Goal: Communication & Community: Answer question/provide support

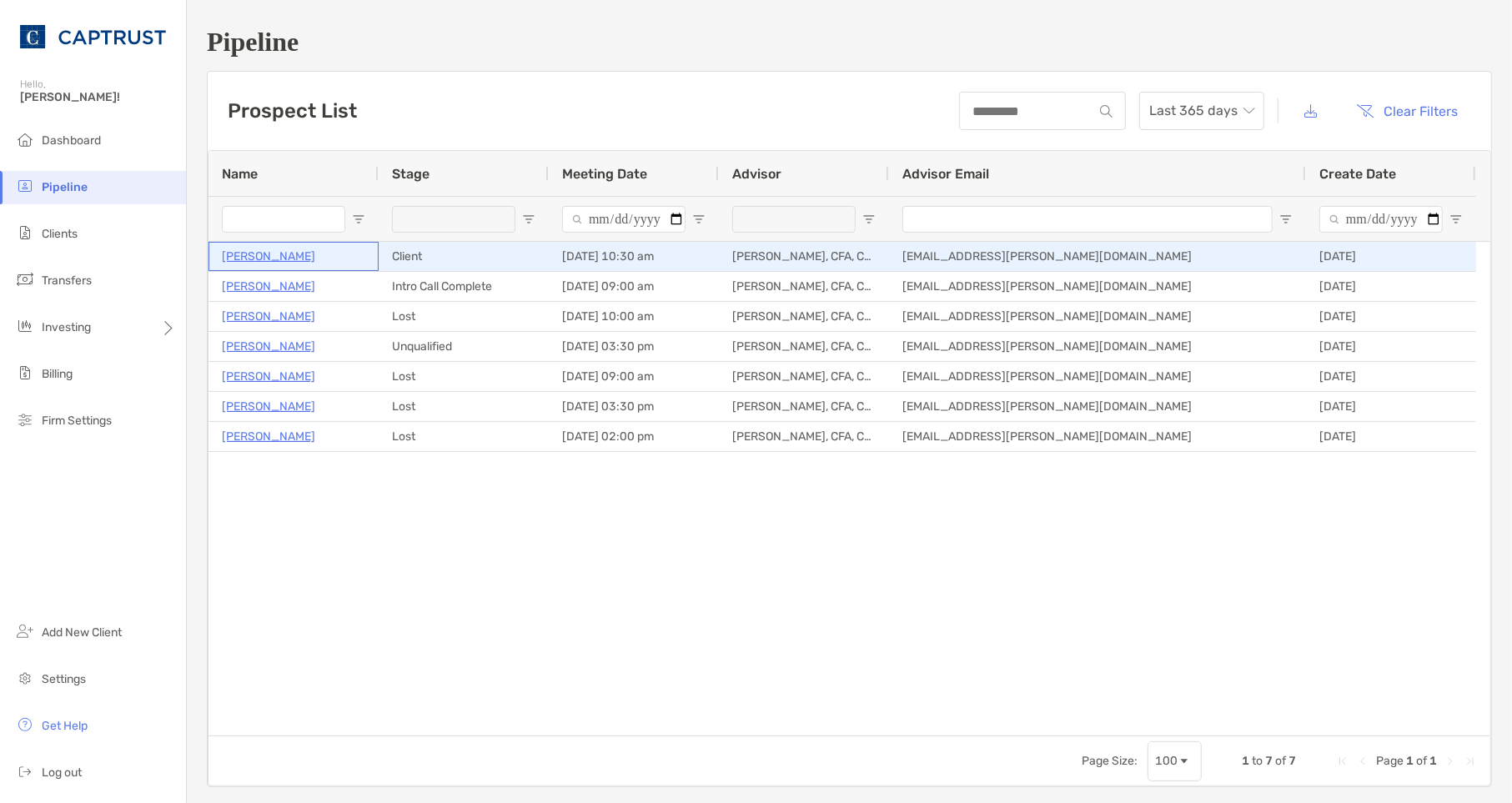
click at [273, 255] on p "[PERSON_NAME]" at bounding box center [269, 256] width 94 height 21
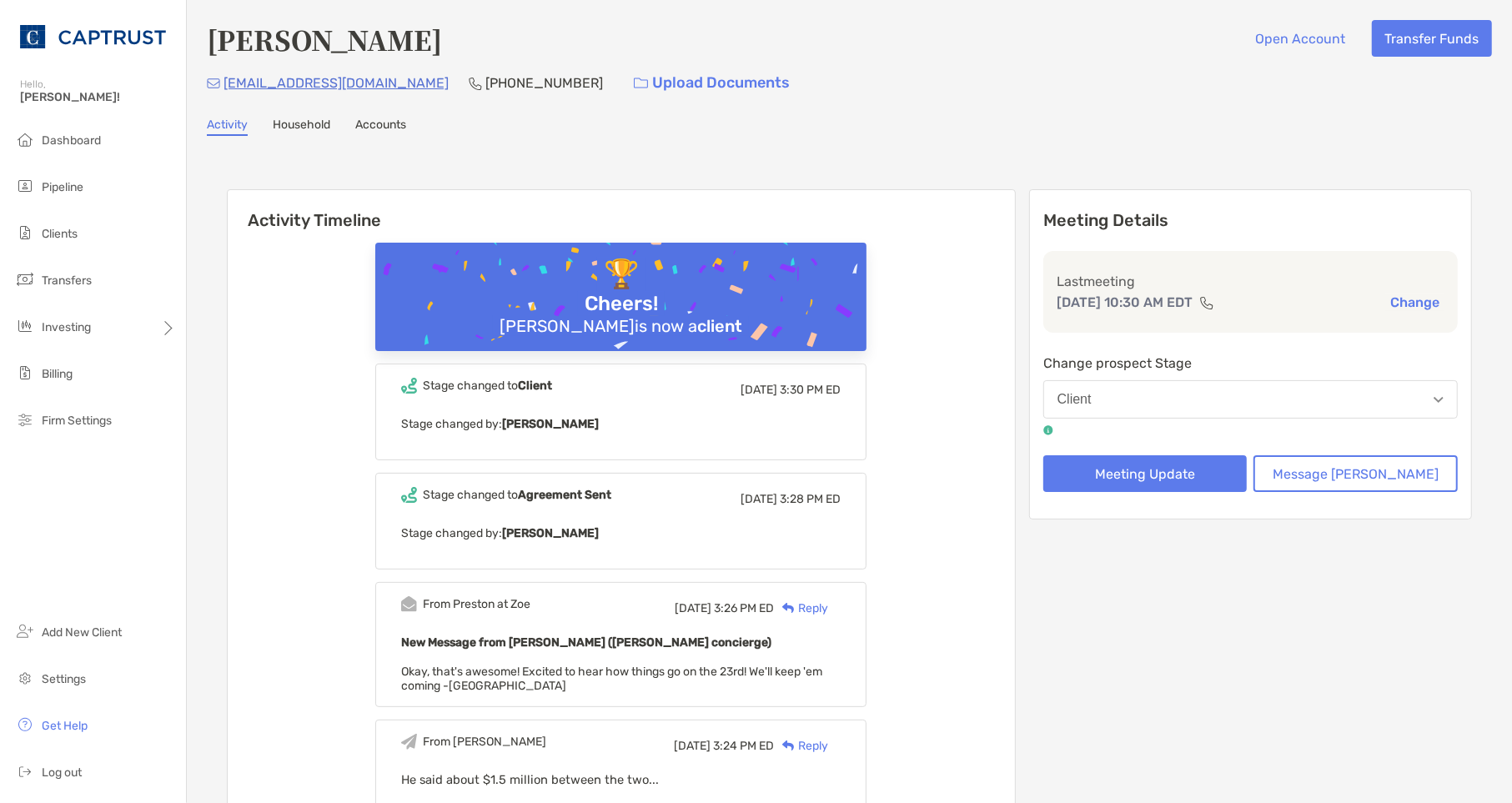
click at [312, 121] on link "Household" at bounding box center [301, 127] width 58 height 18
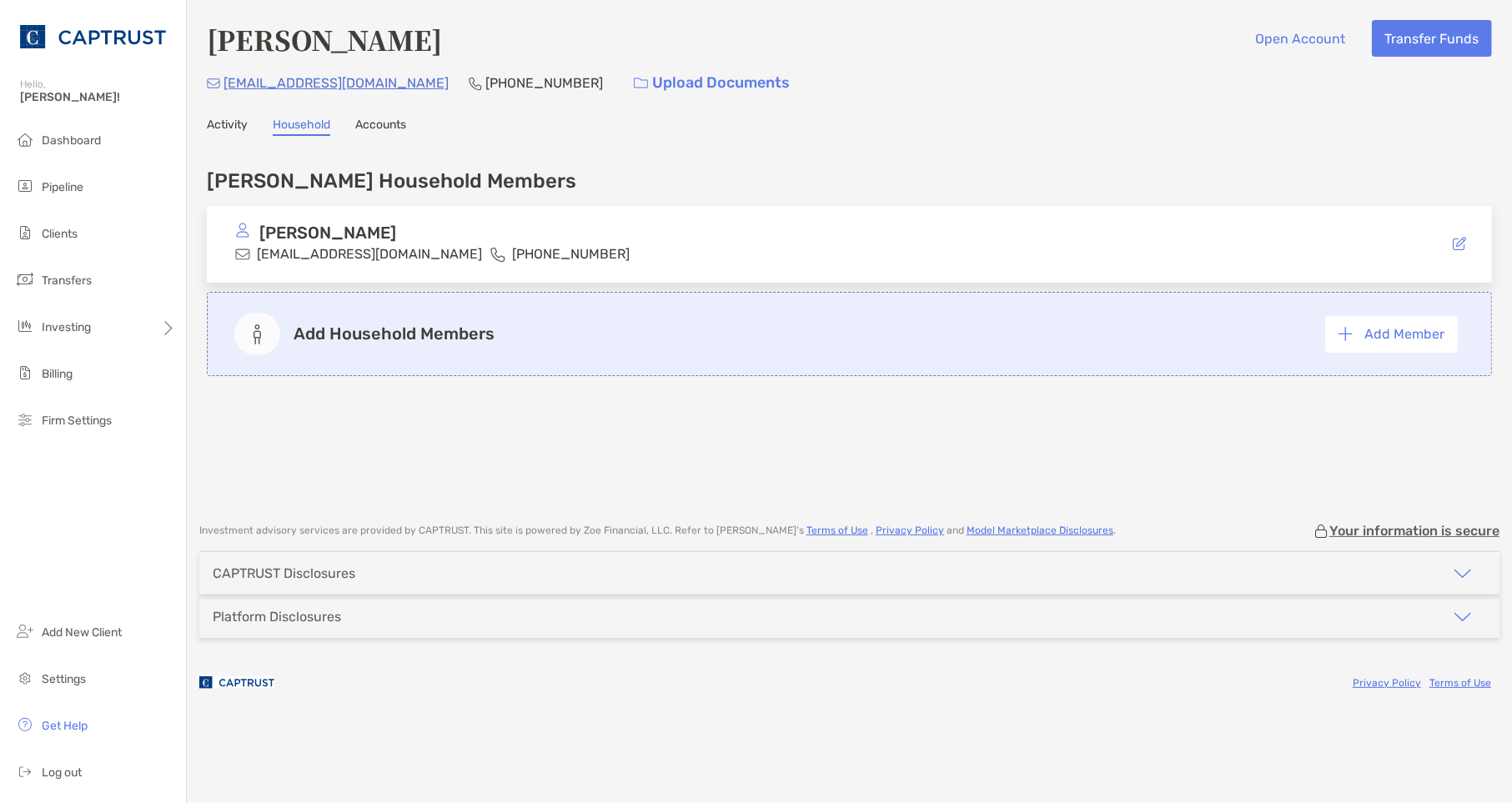
click at [387, 119] on link "Accounts" at bounding box center [381, 127] width 51 height 18
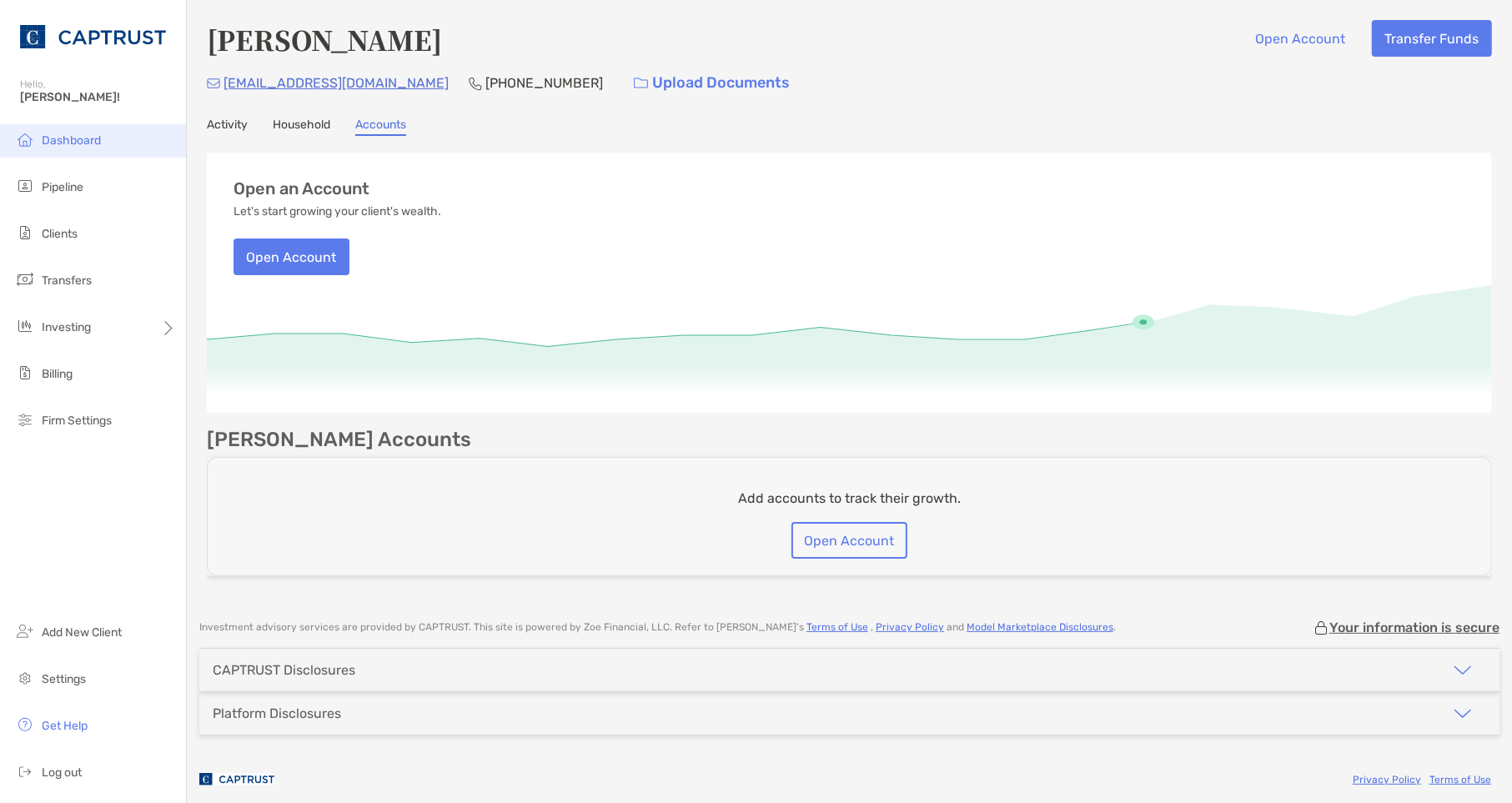
click at [118, 139] on li "Dashboard" at bounding box center [93, 141] width 186 height 33
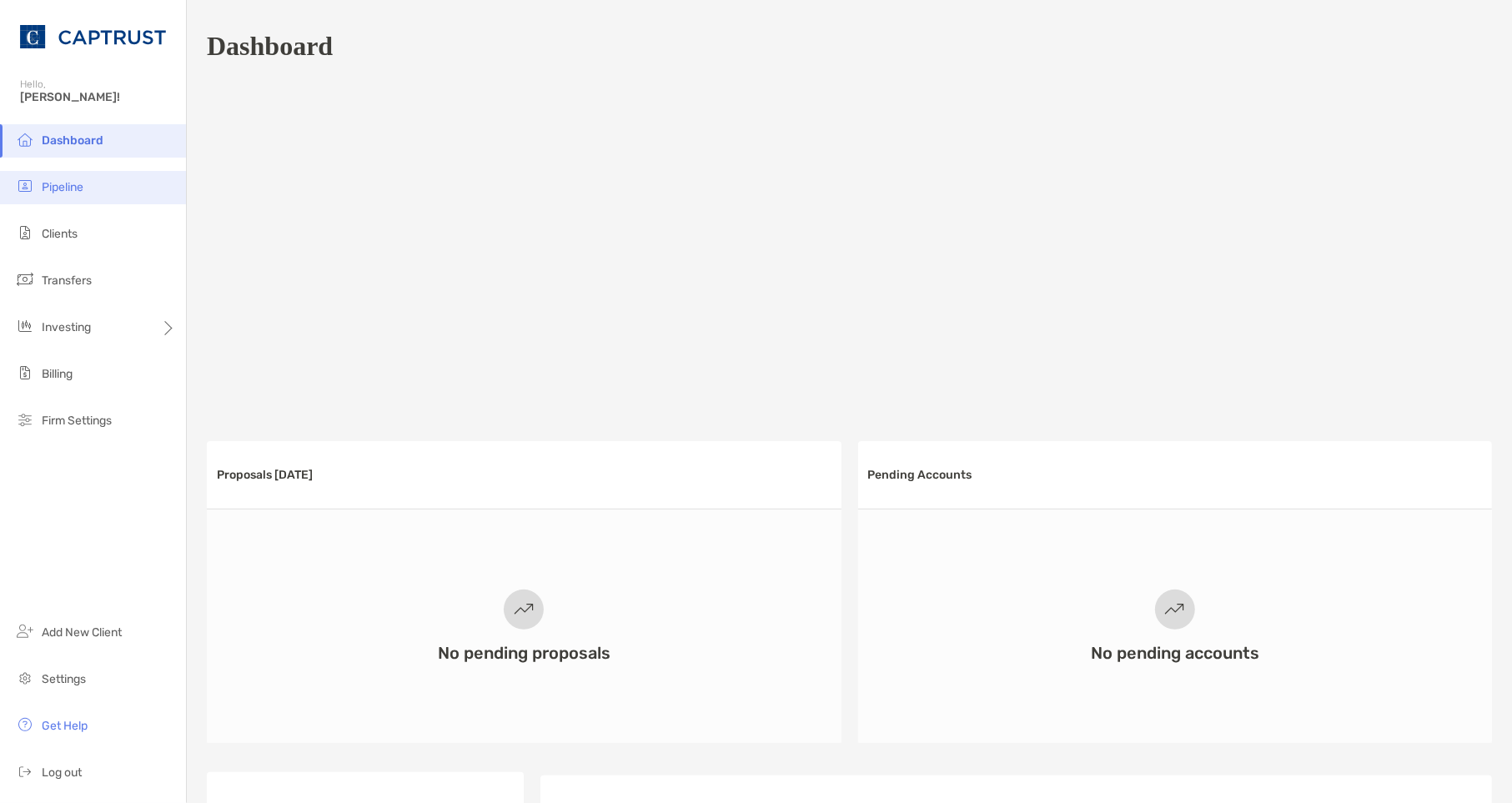
click at [101, 178] on li "Pipeline" at bounding box center [93, 187] width 186 height 33
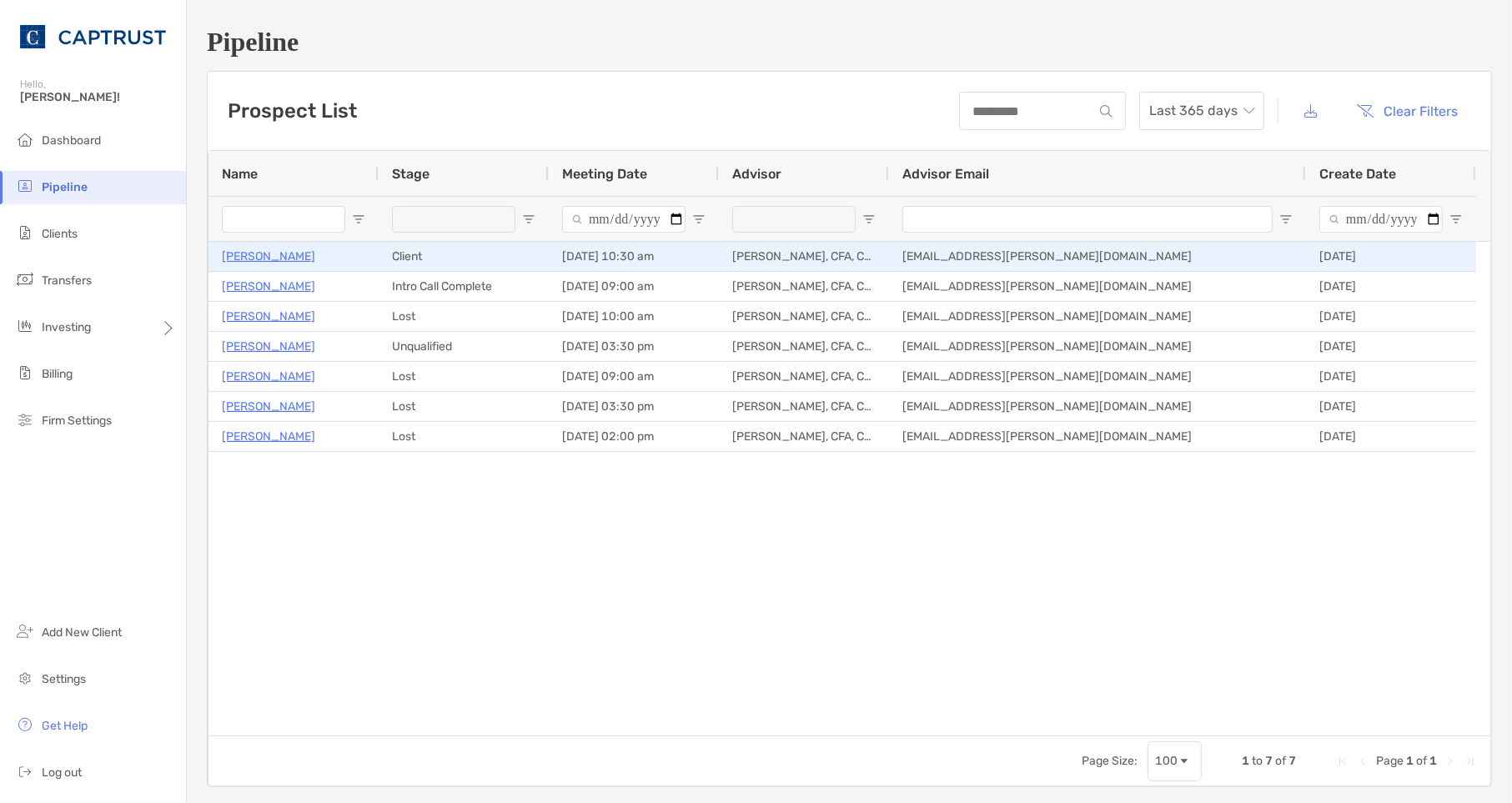
click at [282, 250] on p "[PERSON_NAME]" at bounding box center [269, 256] width 94 height 21
click at [290, 261] on p "[PERSON_NAME]" at bounding box center [269, 256] width 94 height 21
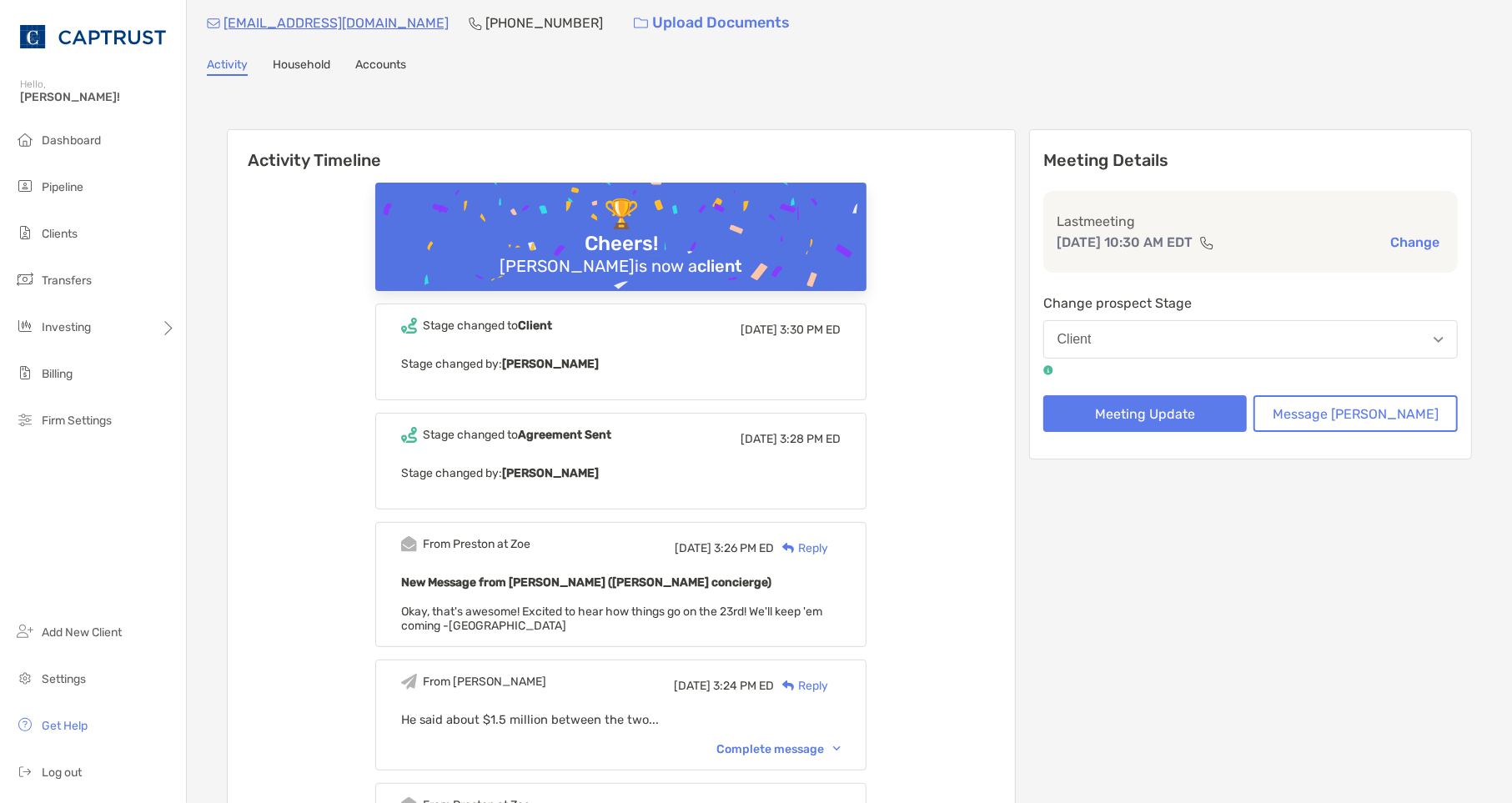
scroll to position [93, 0]
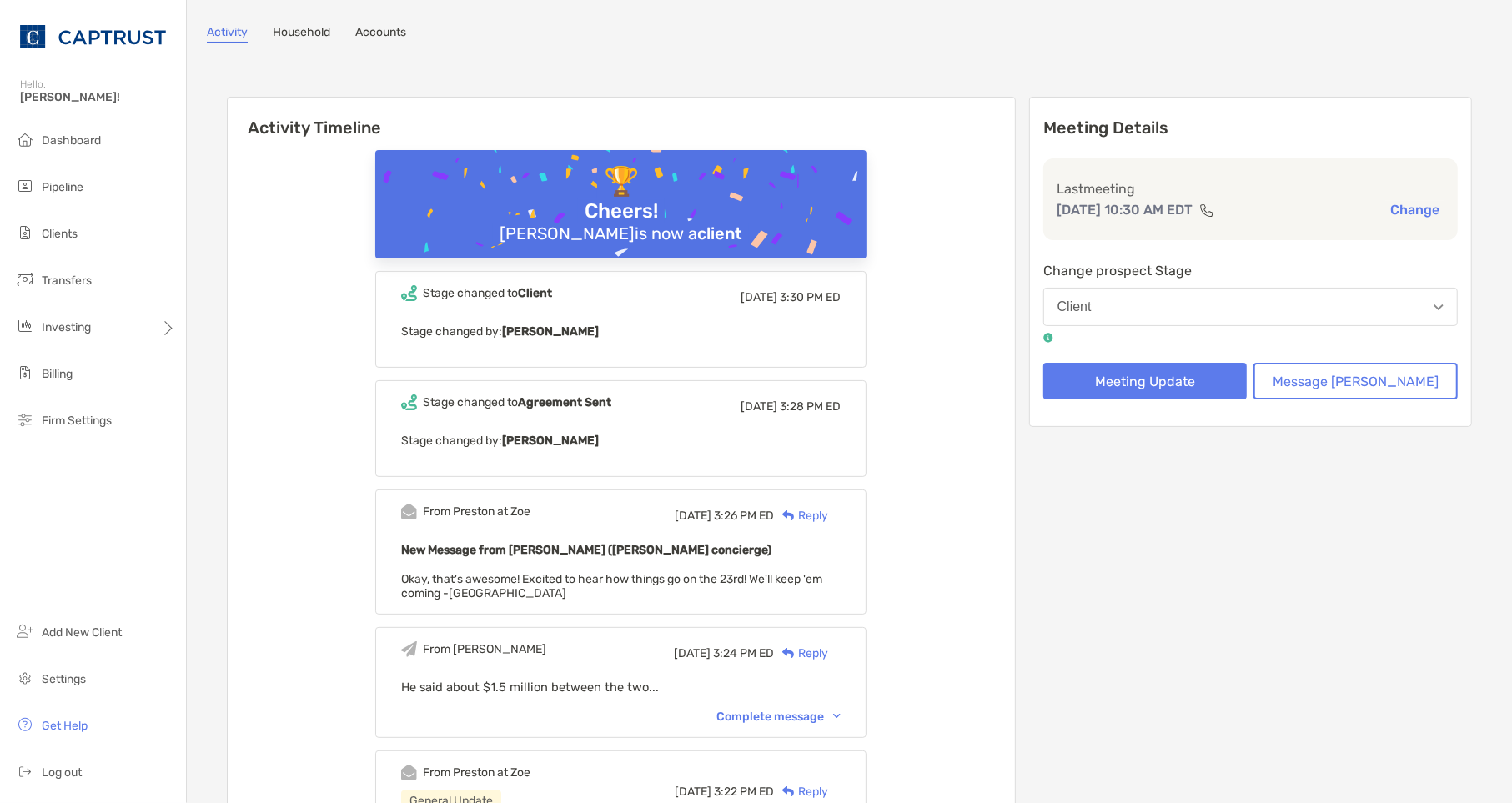
click at [777, 713] on div "Complete message" at bounding box center [778, 716] width 125 height 14
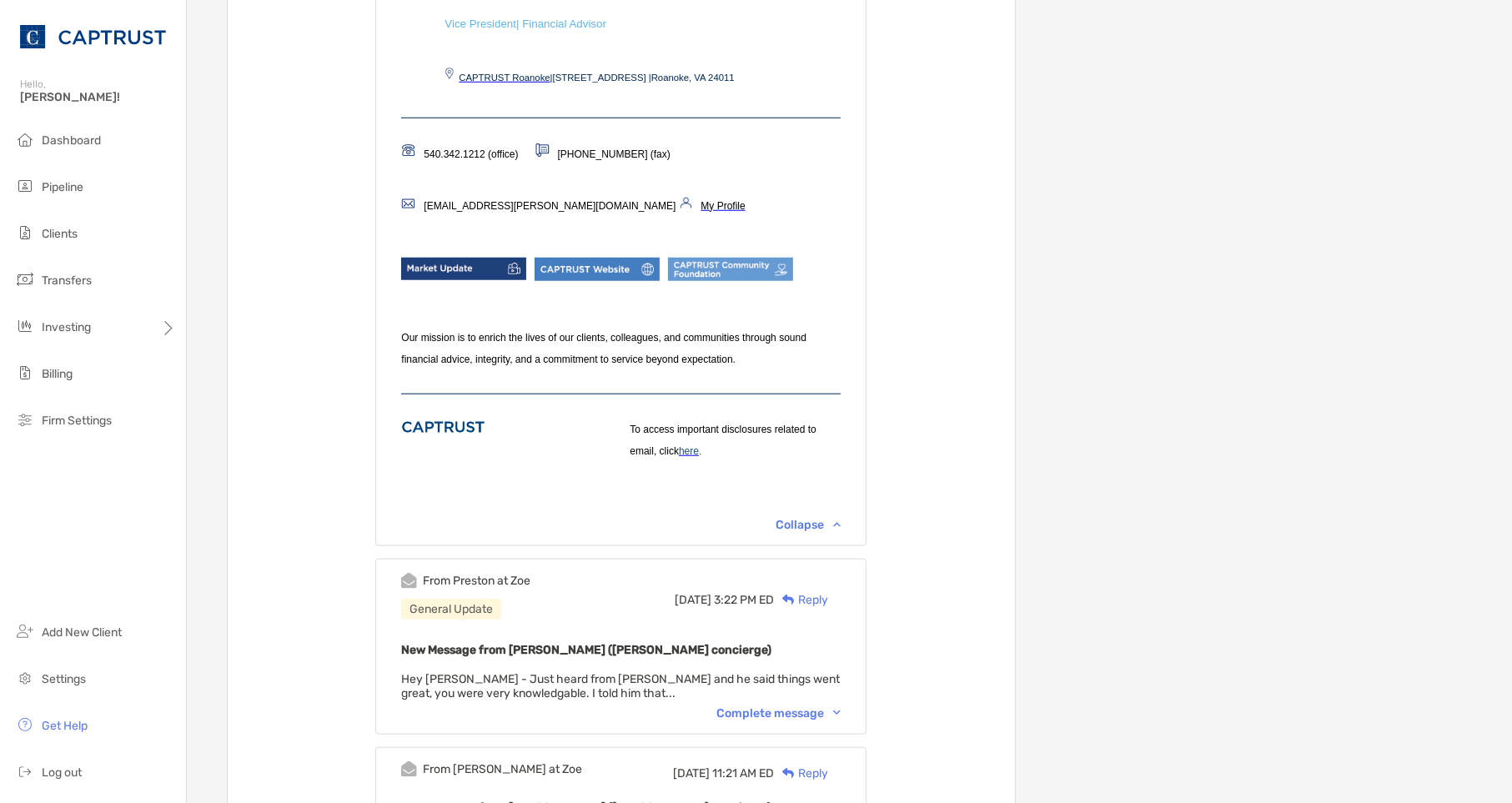
scroll to position [1112, 0]
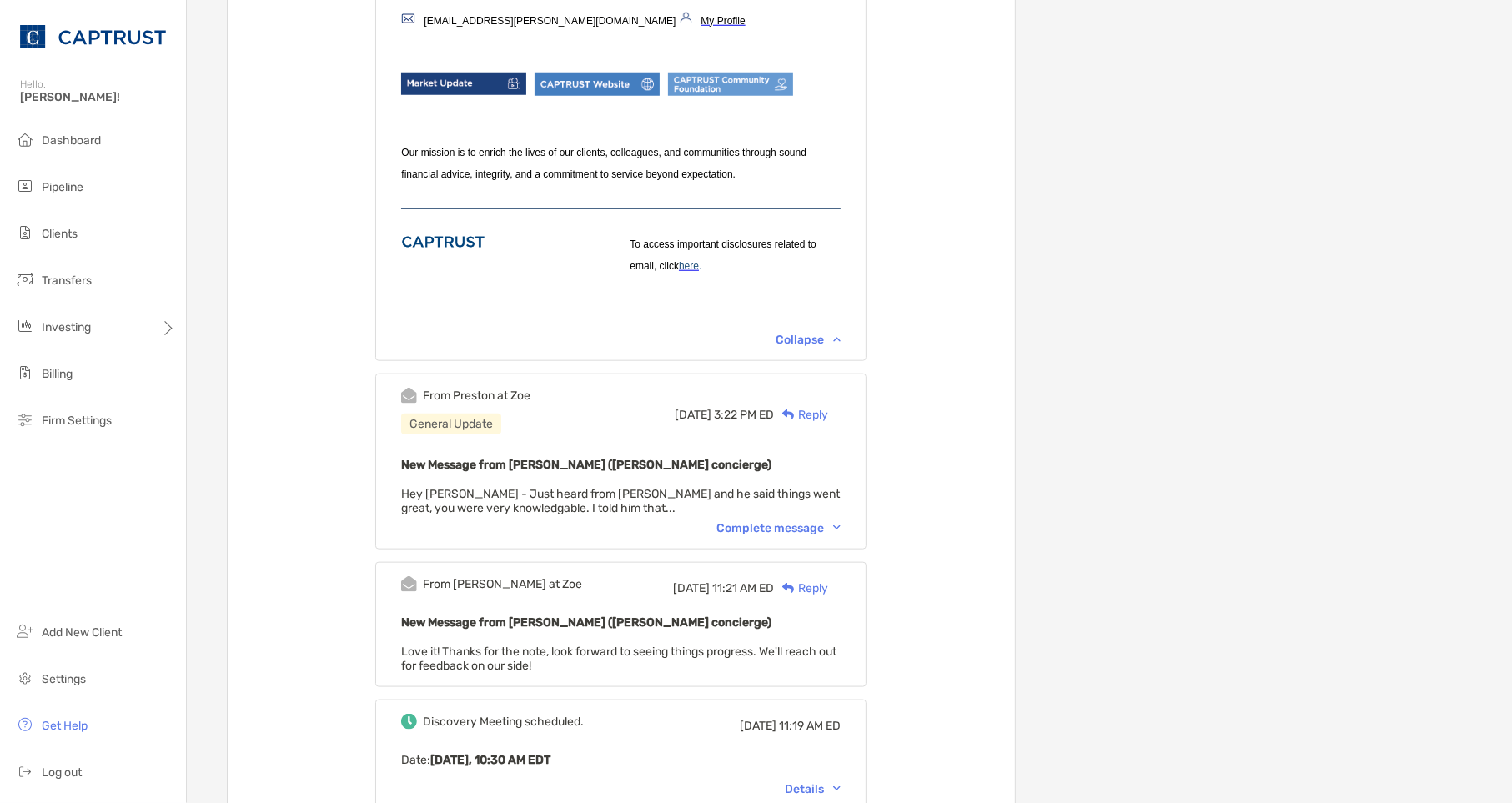
click at [787, 535] on div "Complete message" at bounding box center [778, 528] width 125 height 14
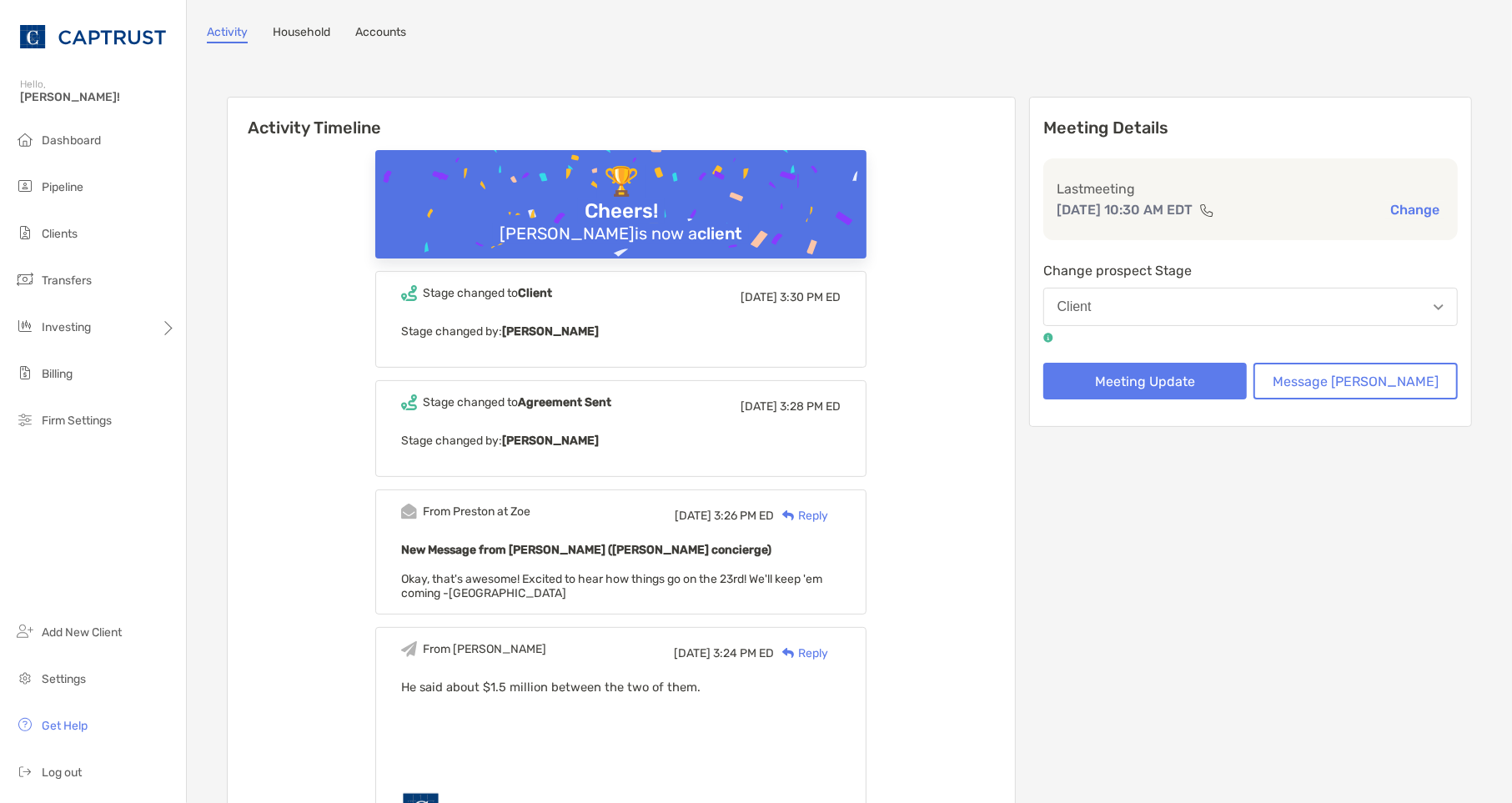
scroll to position [0, 0]
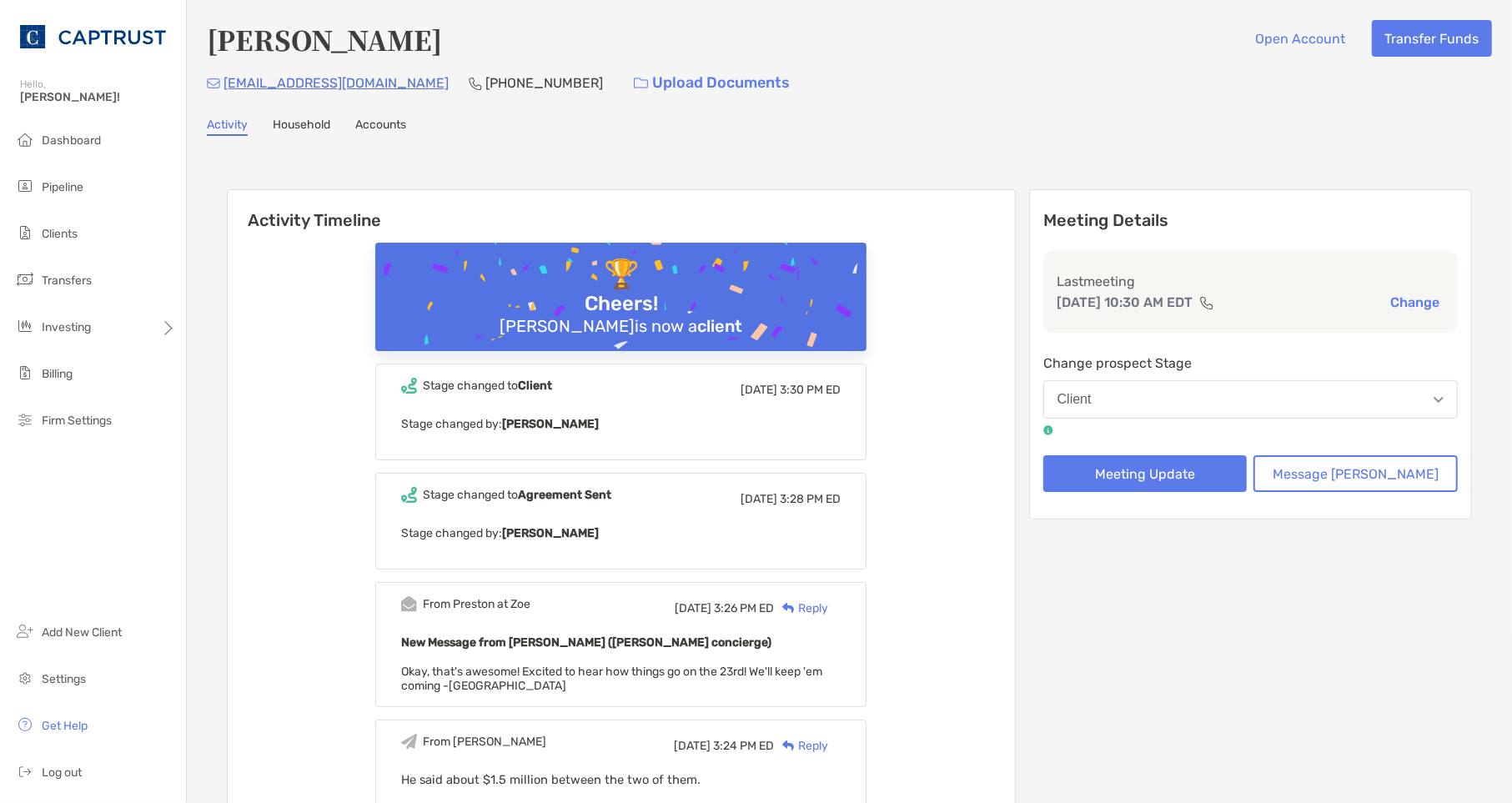
click at [1247, 396] on button "Client" at bounding box center [1250, 400] width 414 height 38
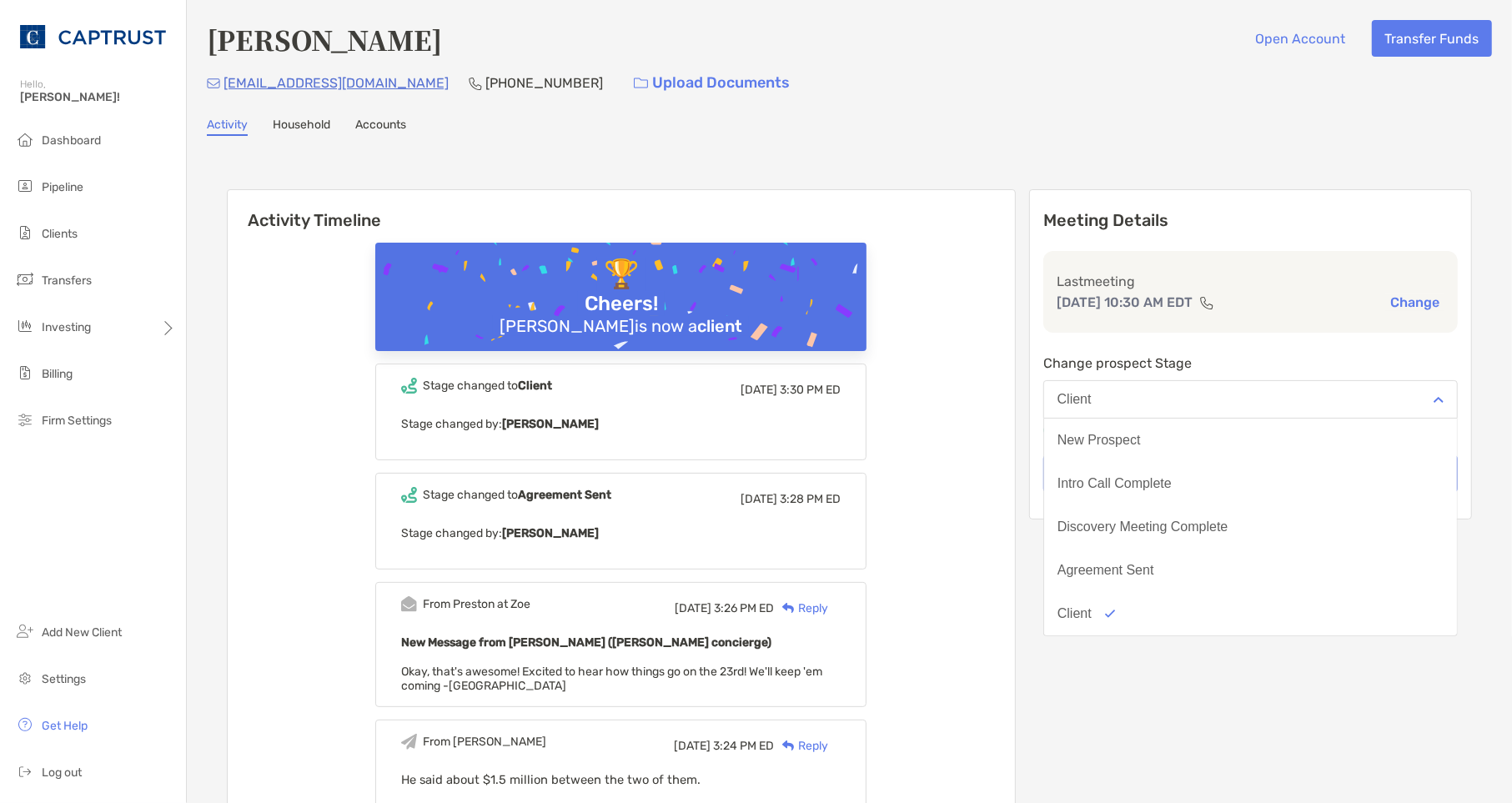
click at [1266, 340] on div "Meeting Details Last meeting Sep 23, 10:30 AM EDT Change Change prospect Stage …" at bounding box center [1250, 354] width 443 height 330
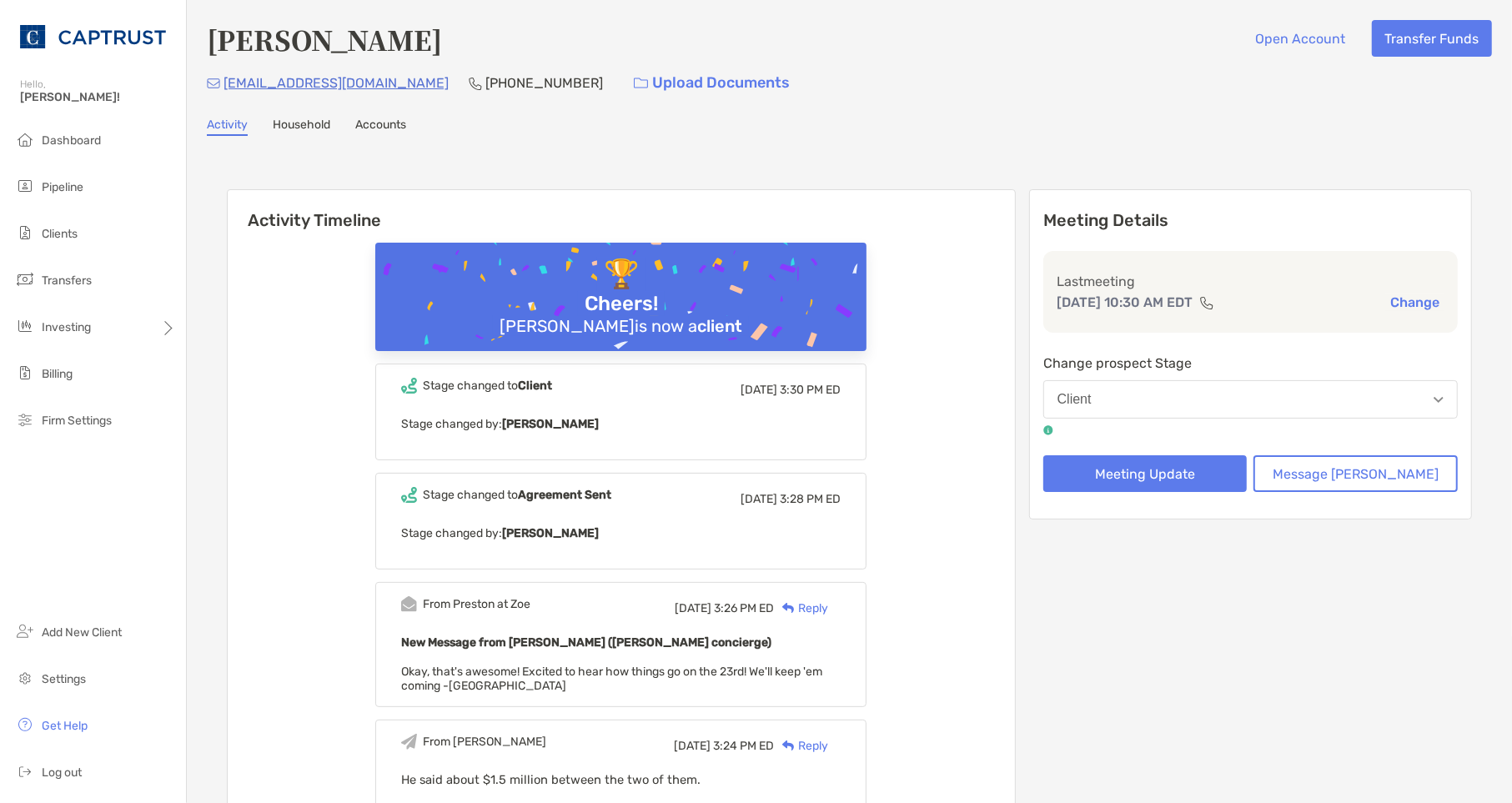
click at [828, 600] on div "Reply" at bounding box center [801, 608] width 54 height 18
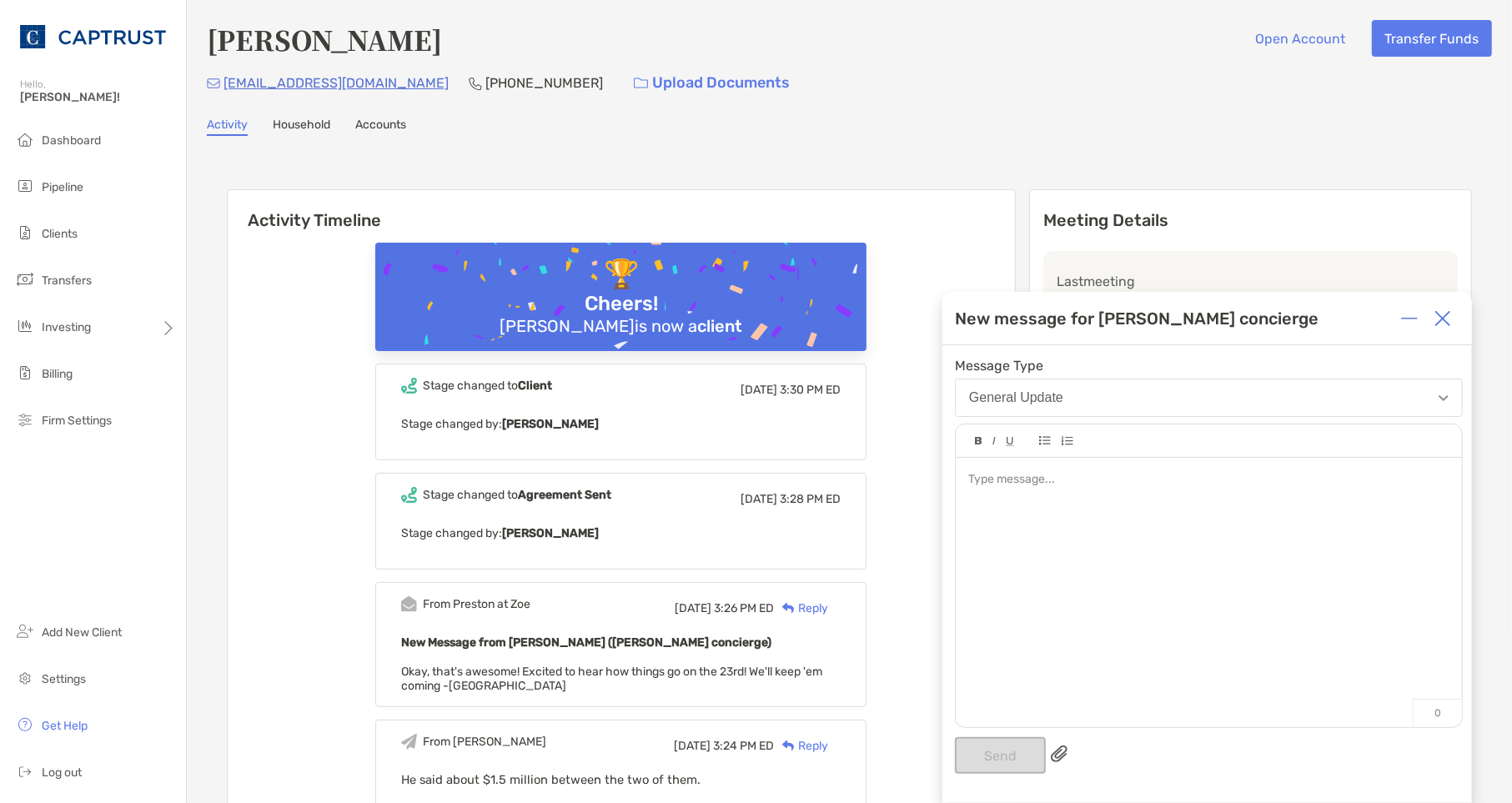
click at [1095, 394] on button "General Update" at bounding box center [1208, 398] width 508 height 38
click at [1028, 692] on div at bounding box center [1208, 584] width 506 height 253
click at [1069, 478] on div at bounding box center [1208, 479] width 480 height 18
click at [1447, 321] on img at bounding box center [1443, 319] width 17 height 17
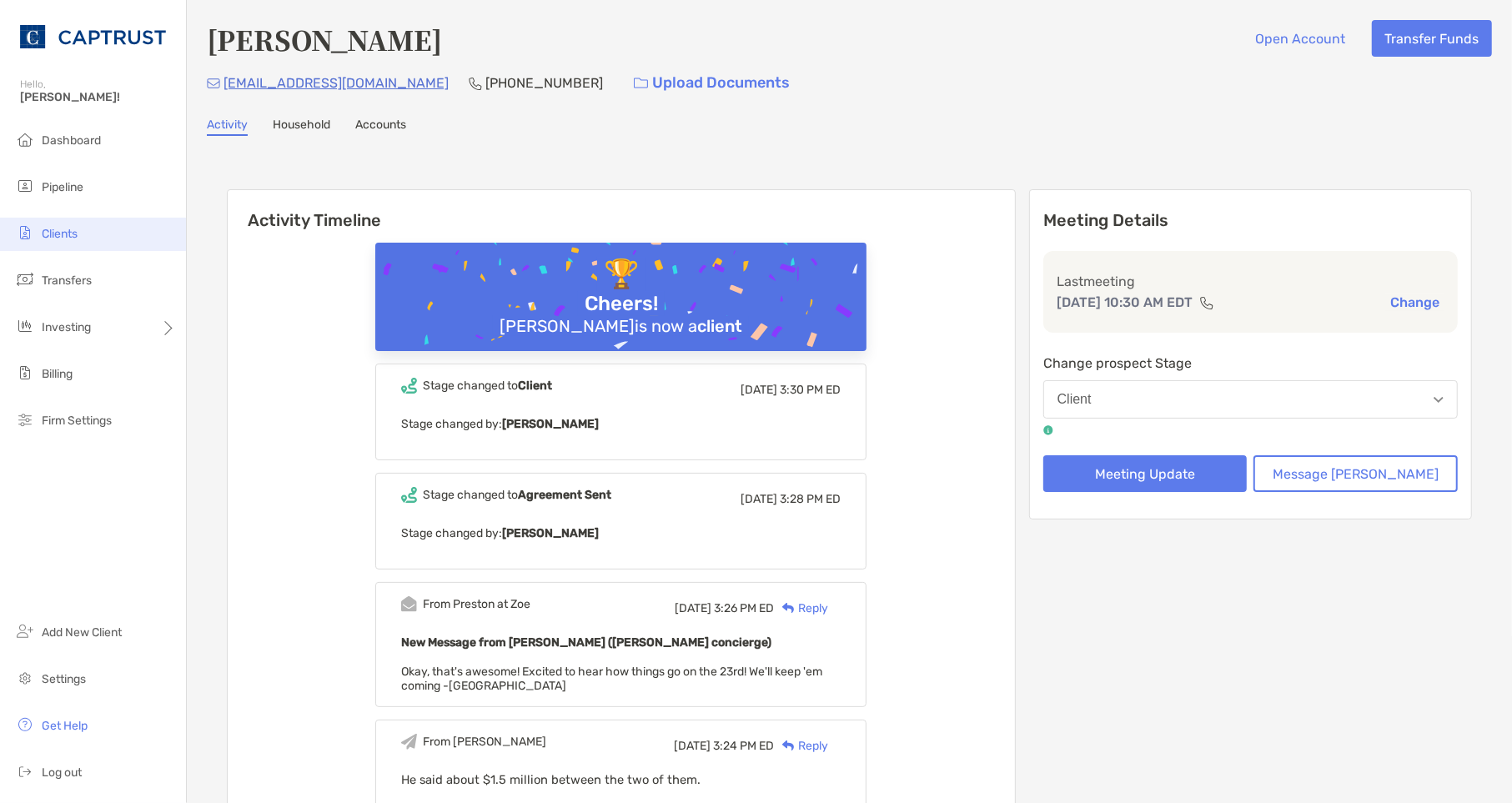
click at [80, 230] on li "Clients" at bounding box center [93, 234] width 186 height 33
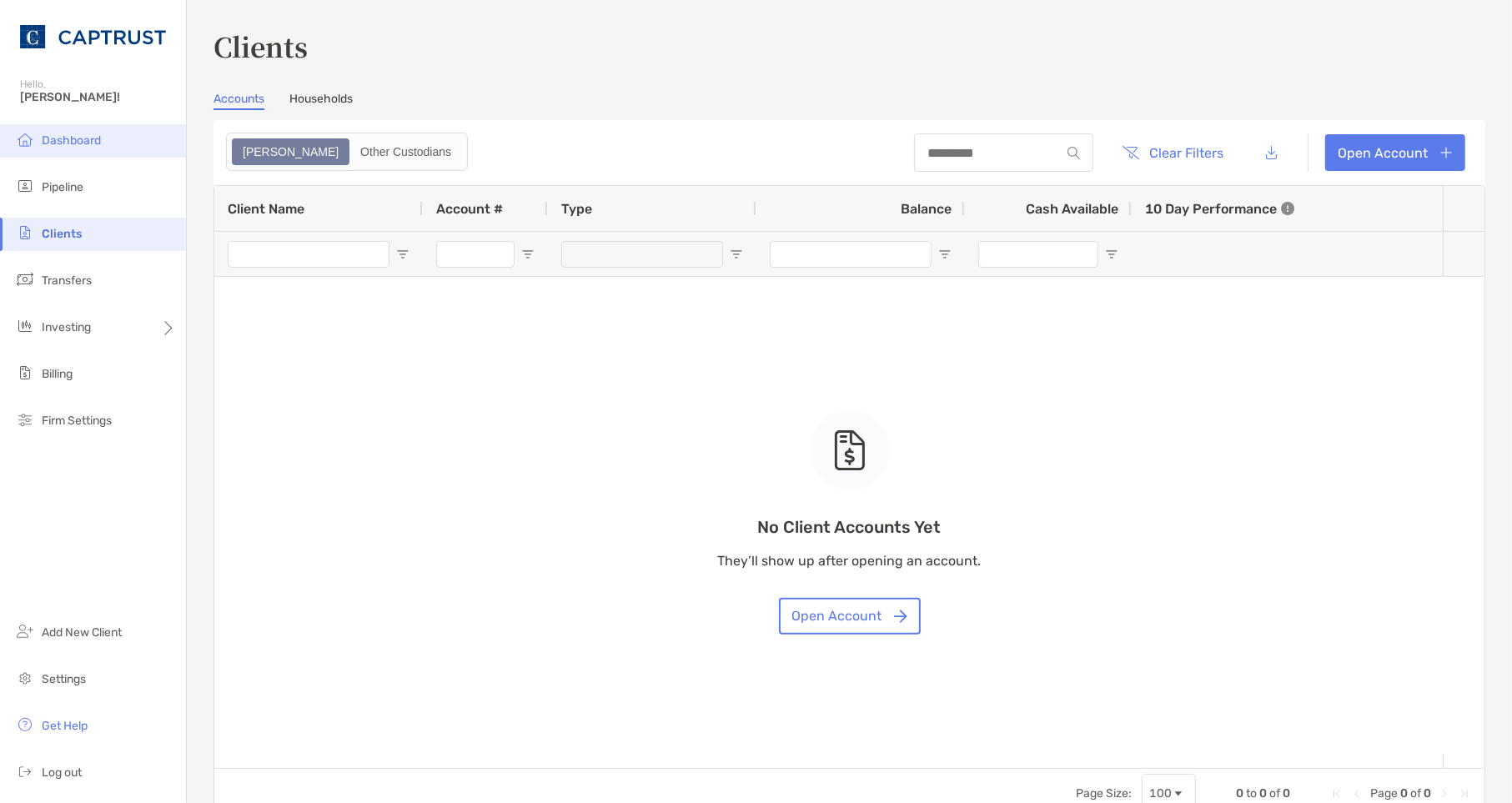
click at [115, 144] on li "Dashboard" at bounding box center [93, 141] width 186 height 33
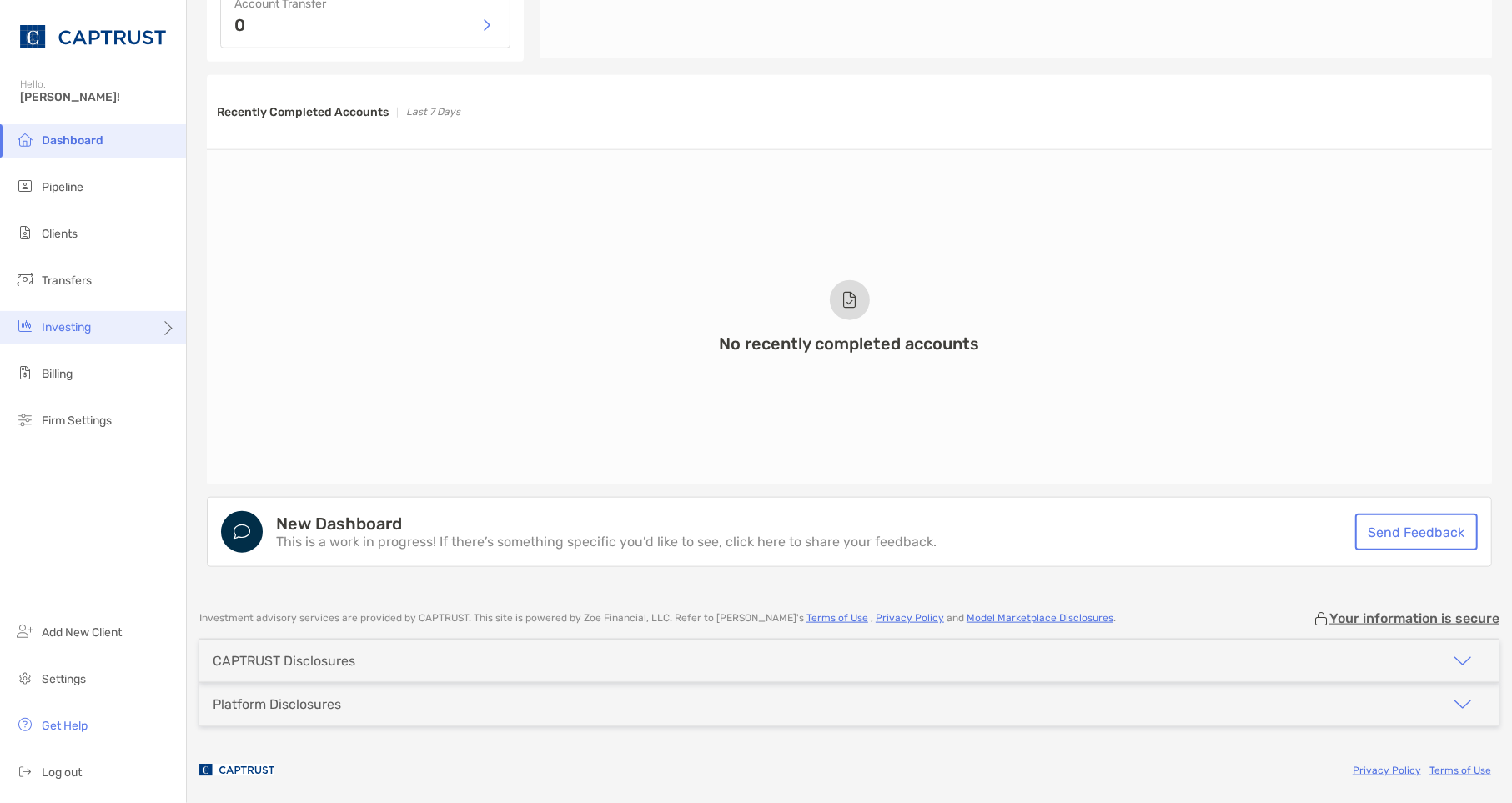
scroll to position [1088, 0]
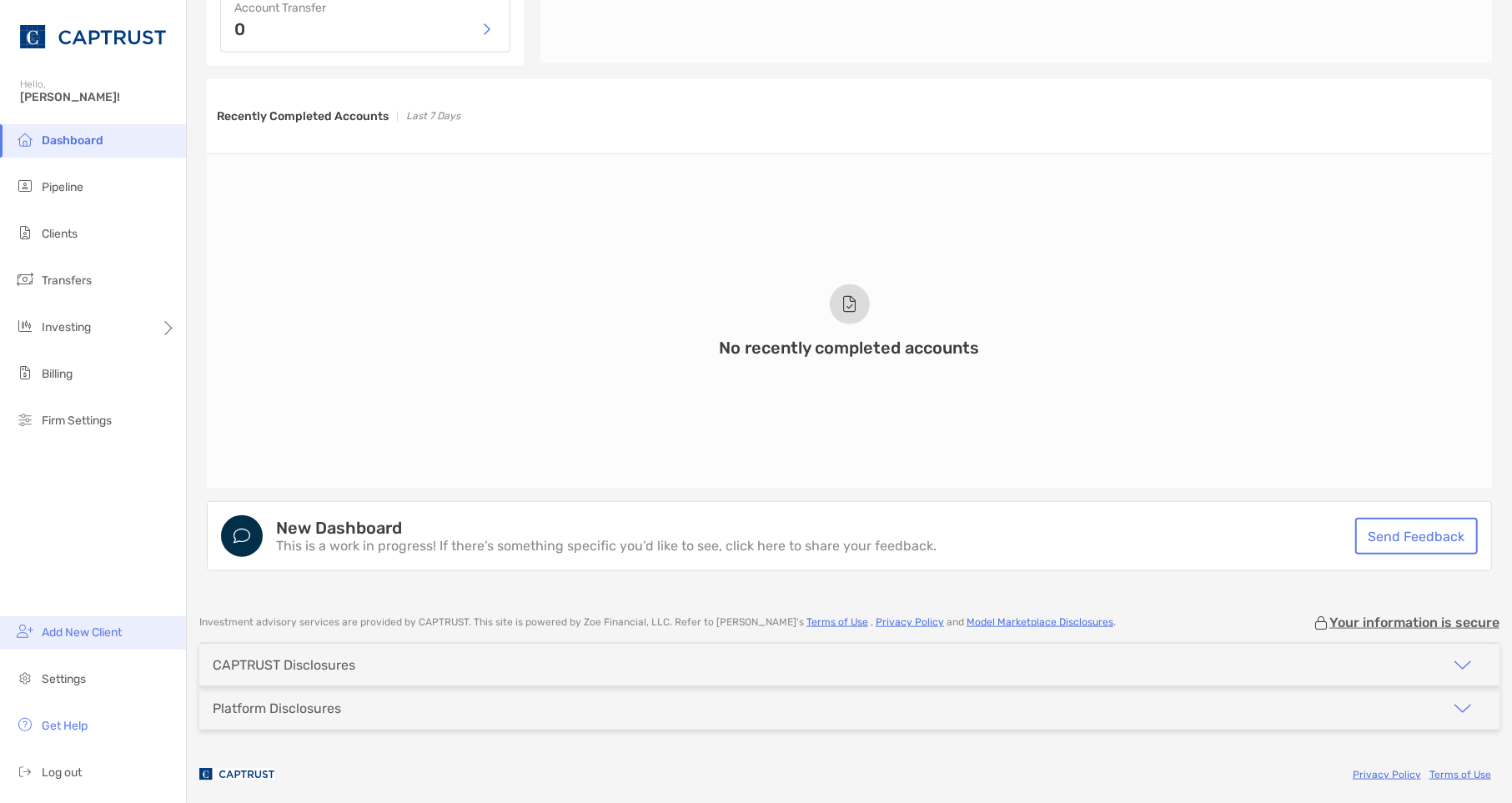
click at [84, 635] on span "Add New Client" at bounding box center [82, 632] width 80 height 14
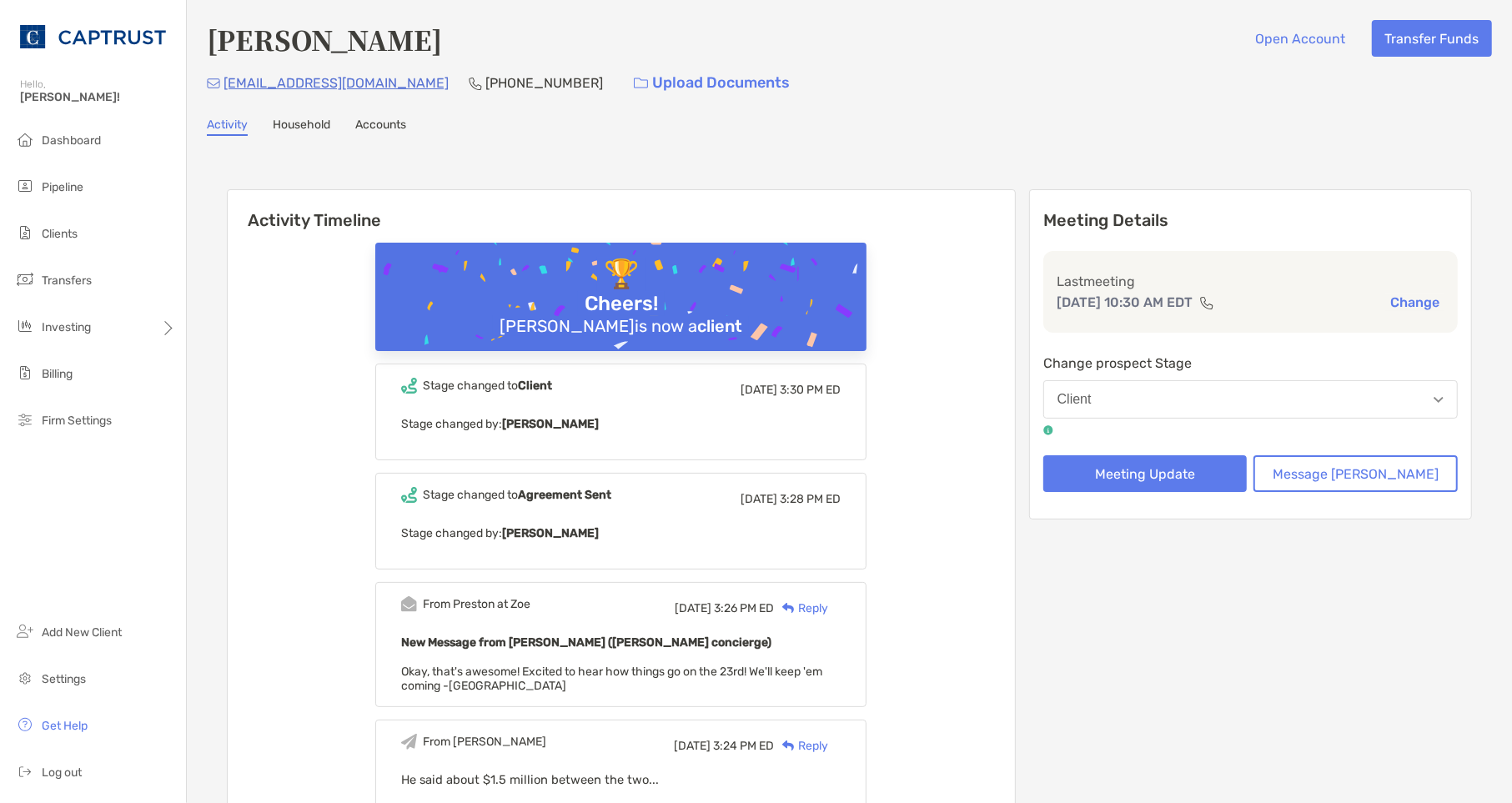
click at [935, 60] on div "[PERSON_NAME] Open Account Transfer Funds [EMAIL_ADDRESS][DOMAIN_NAME] [PHONE_N…" at bounding box center [849, 60] width 1285 height 81
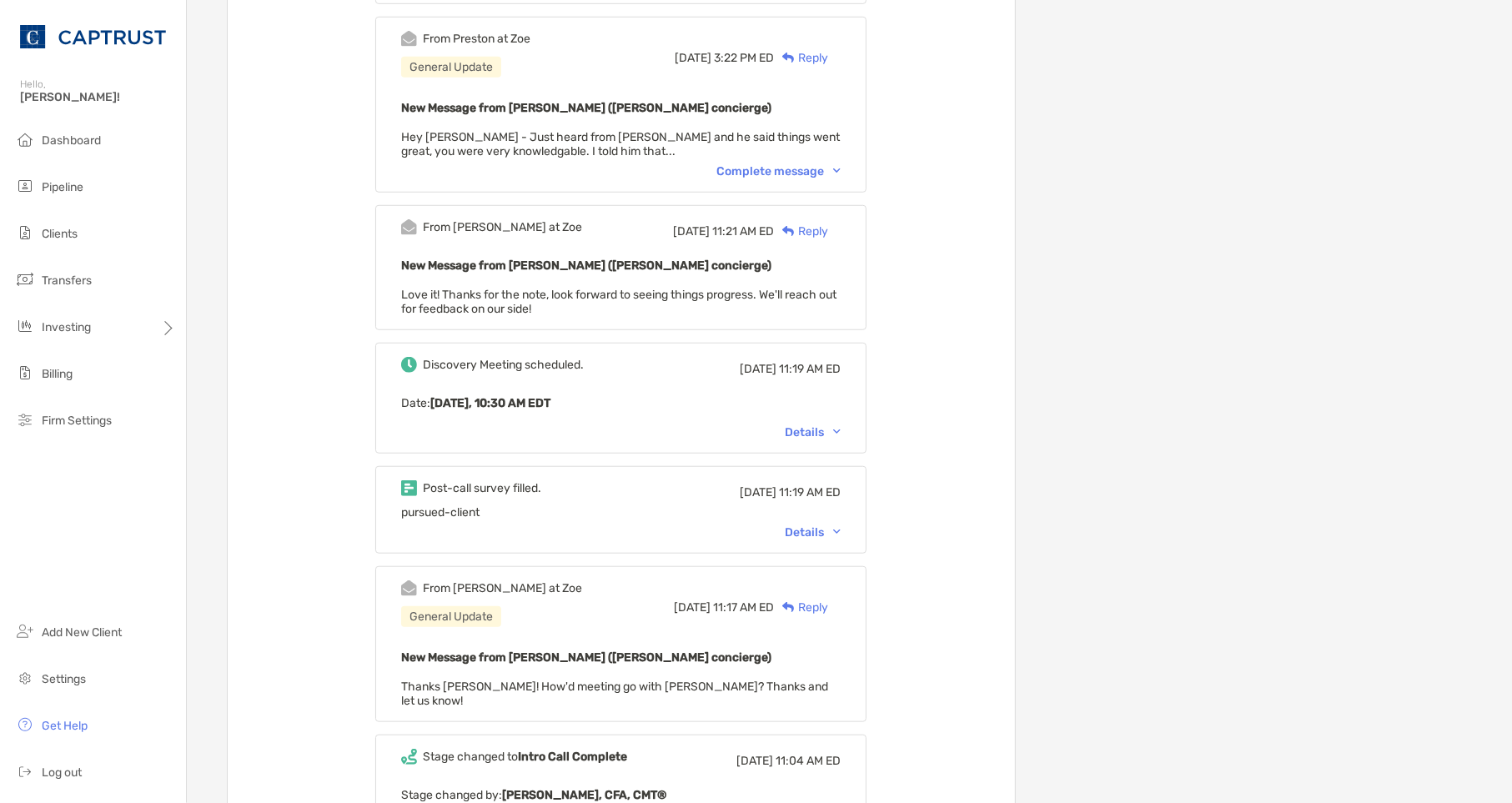
scroll to position [834, 0]
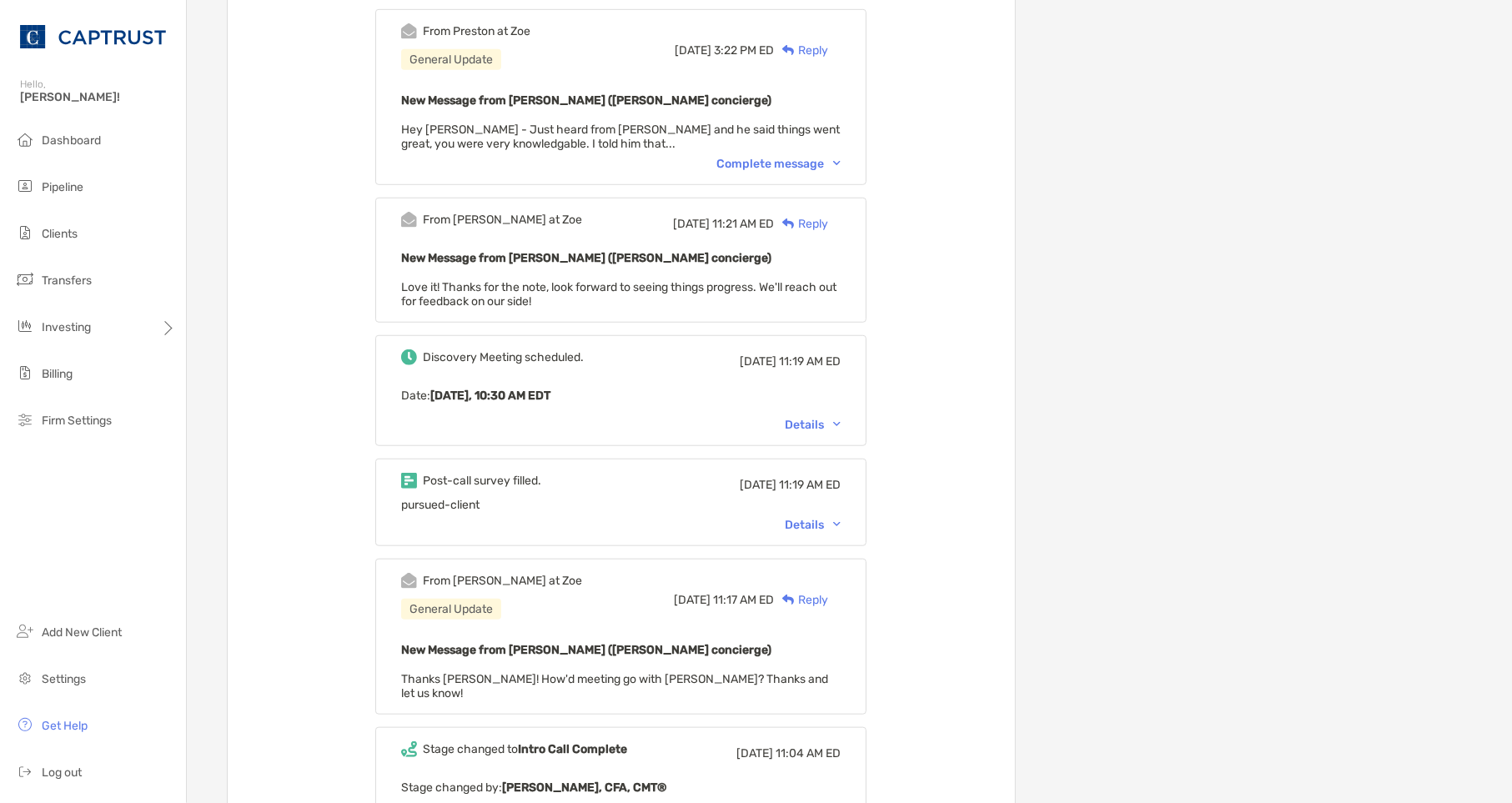
click at [815, 518] on div "Details" at bounding box center [812, 524] width 56 height 14
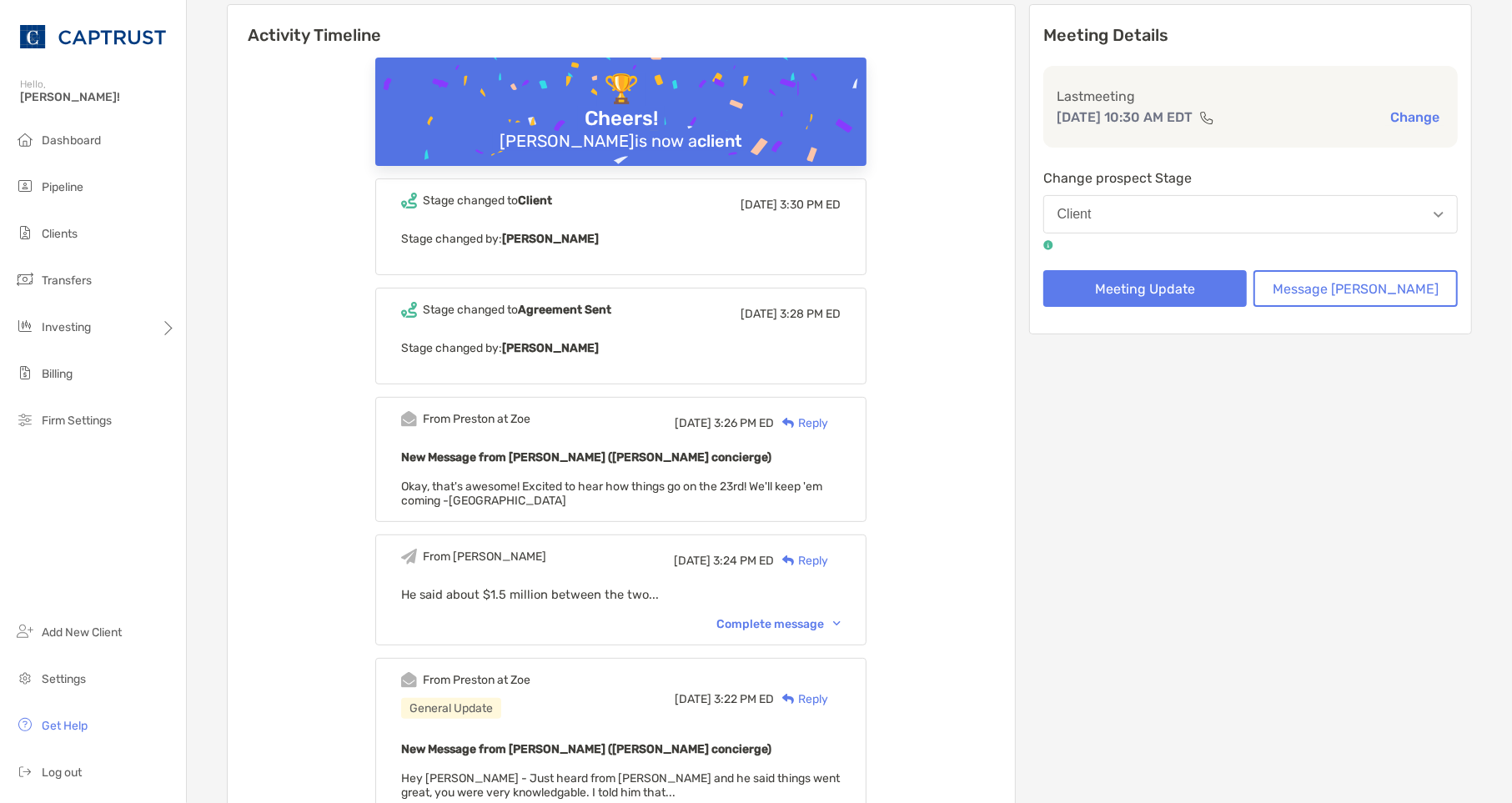
scroll to position [0, 0]
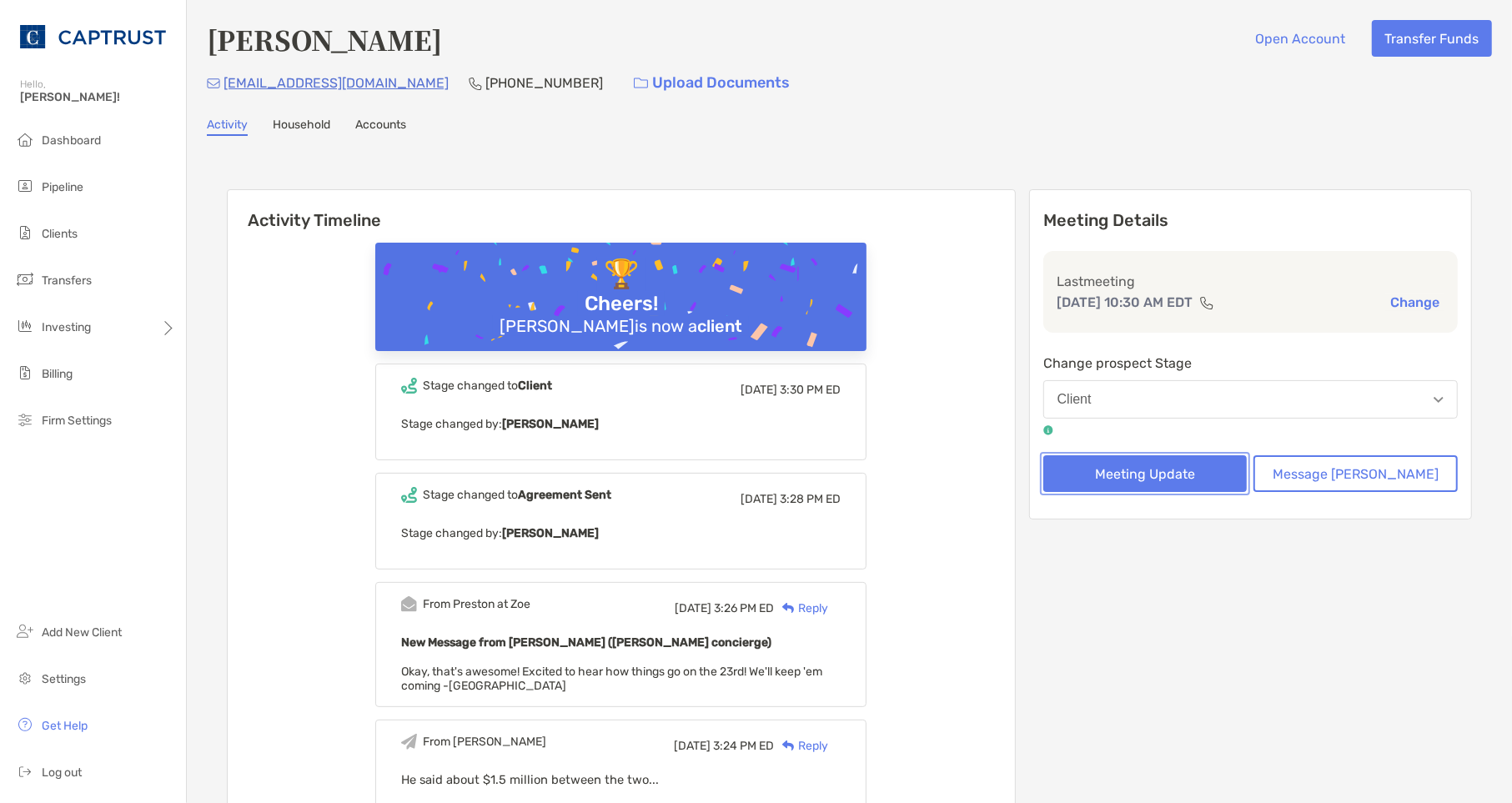
click at [1161, 475] on button "Meeting Update" at bounding box center [1146, 473] width 204 height 37
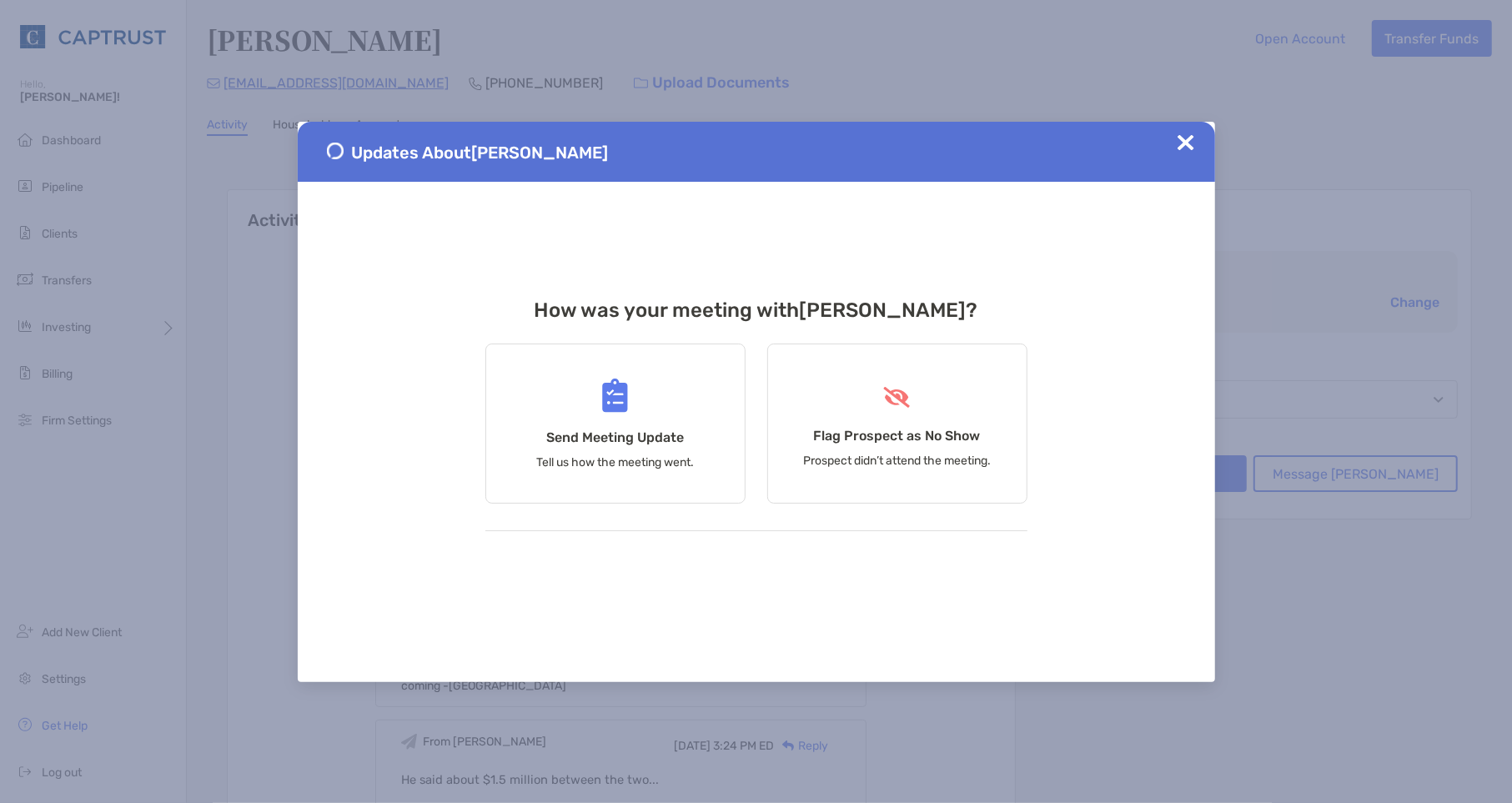
click at [1183, 144] on img at bounding box center [1187, 142] width 17 height 17
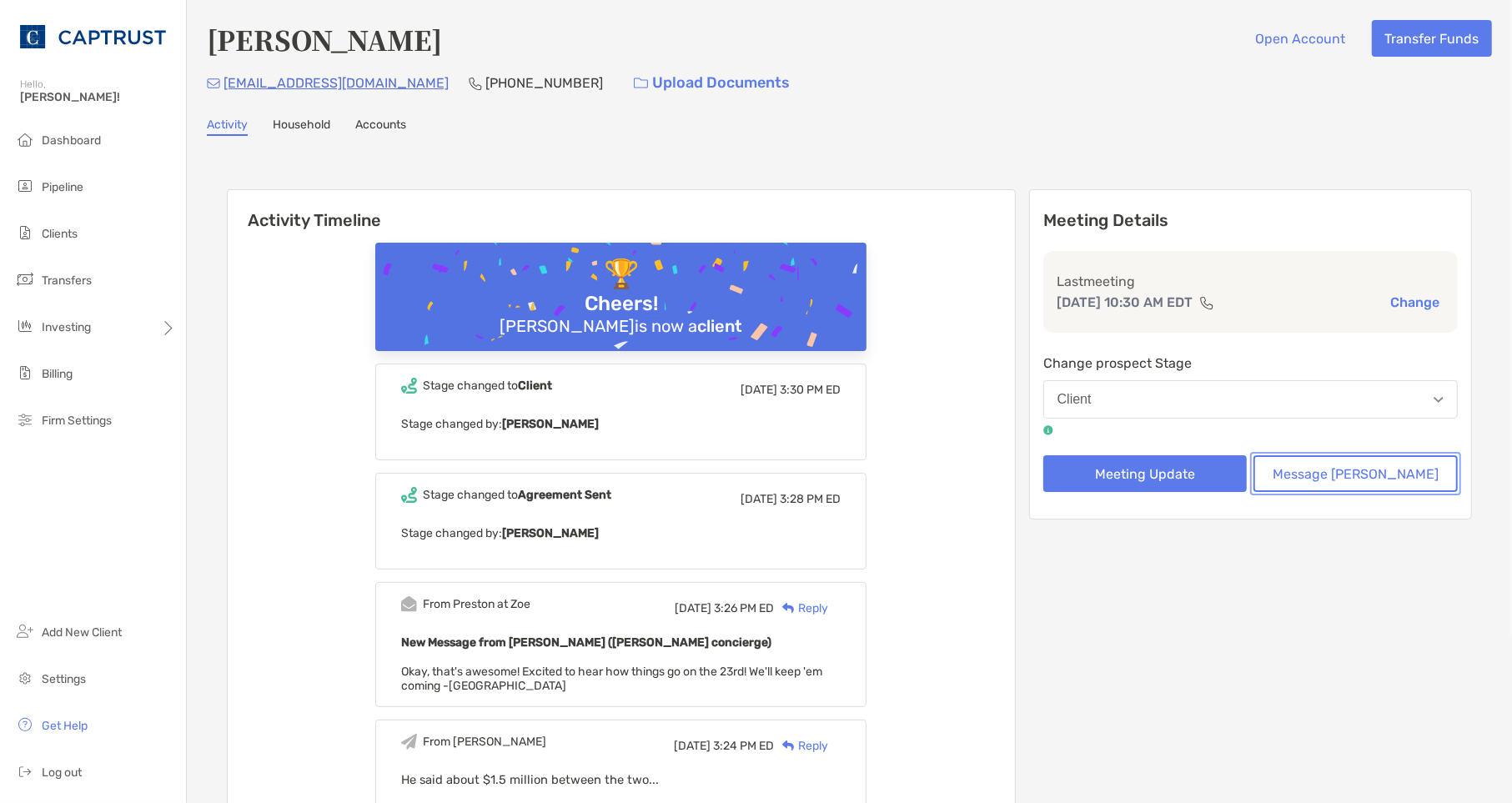
click at [1315, 459] on button "Message [PERSON_NAME]" at bounding box center [1356, 473] width 204 height 37
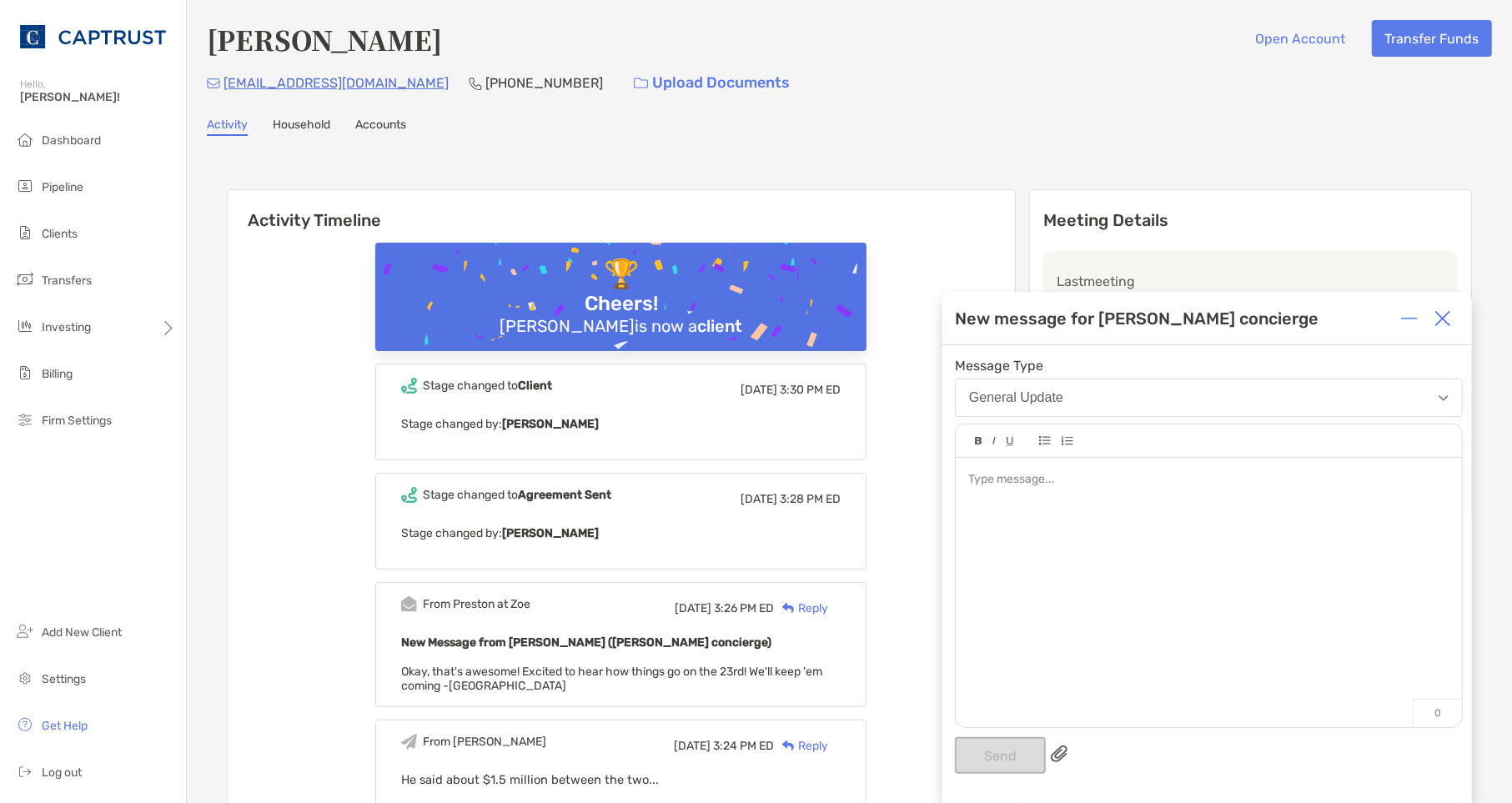
click at [1031, 482] on div at bounding box center [1208, 479] width 480 height 18
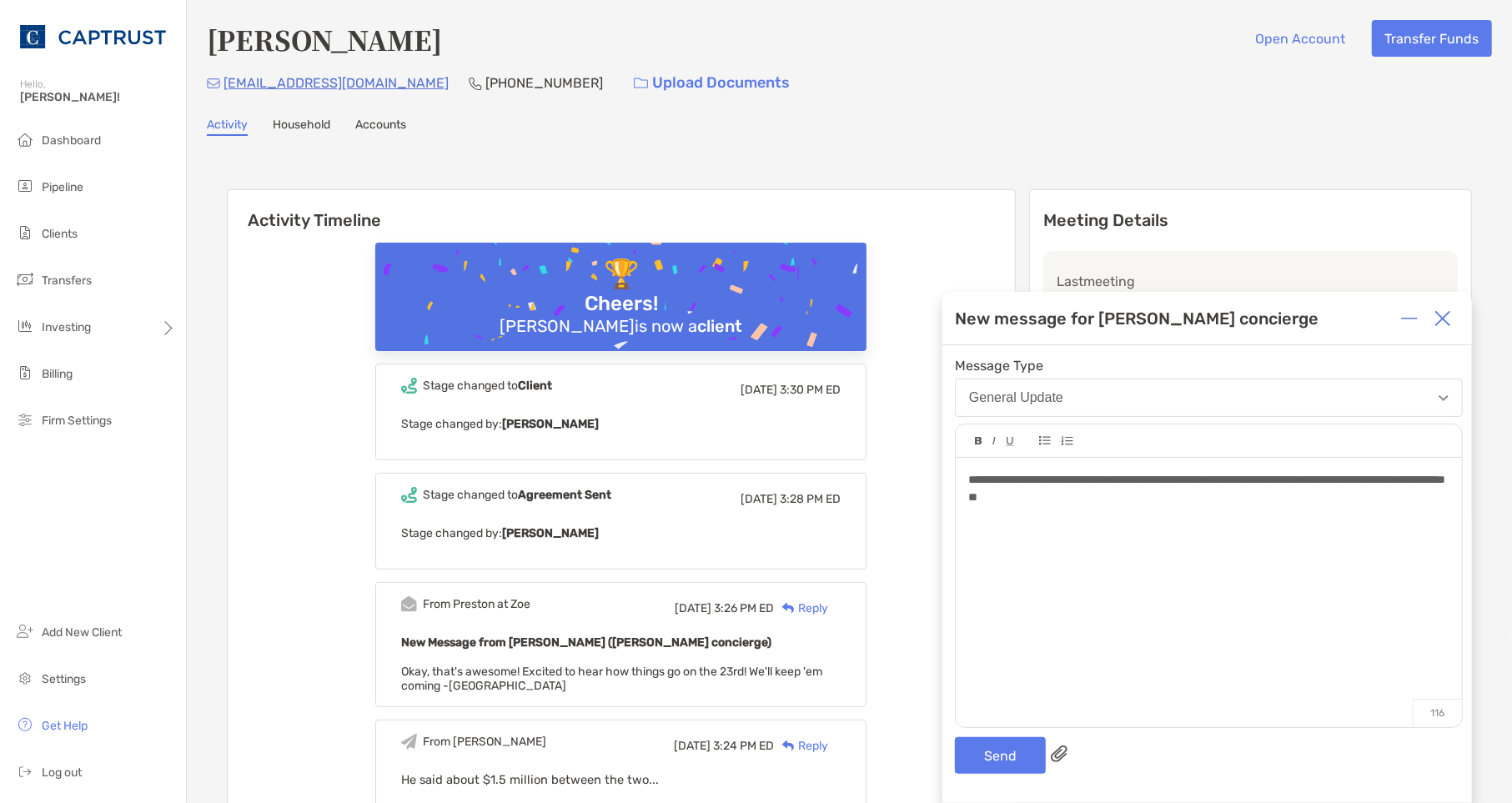
click at [1135, 499] on div "**********" at bounding box center [1208, 488] width 480 height 35
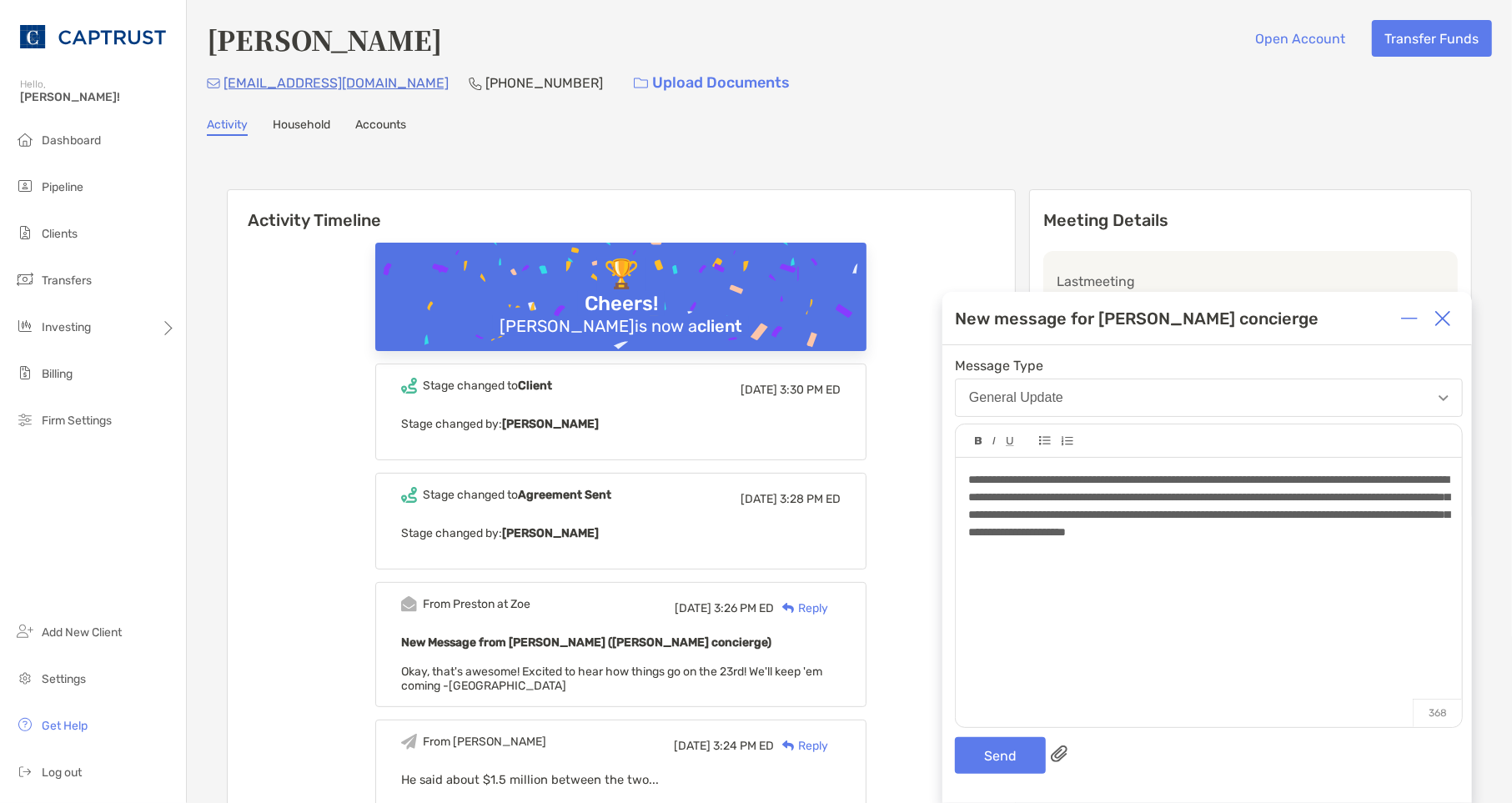
click at [1209, 514] on span "**********" at bounding box center [1208, 505] width 481 height 64
click at [1126, 514] on span "**********" at bounding box center [1208, 505] width 481 height 64
drag, startPoint x: 1311, startPoint y: 534, endPoint x: 1019, endPoint y: 532, distance: 292.0
click at [1019, 532] on span "**********" at bounding box center [1208, 505] width 481 height 64
click at [1181, 531] on span "**********" at bounding box center [1208, 505] width 481 height 64
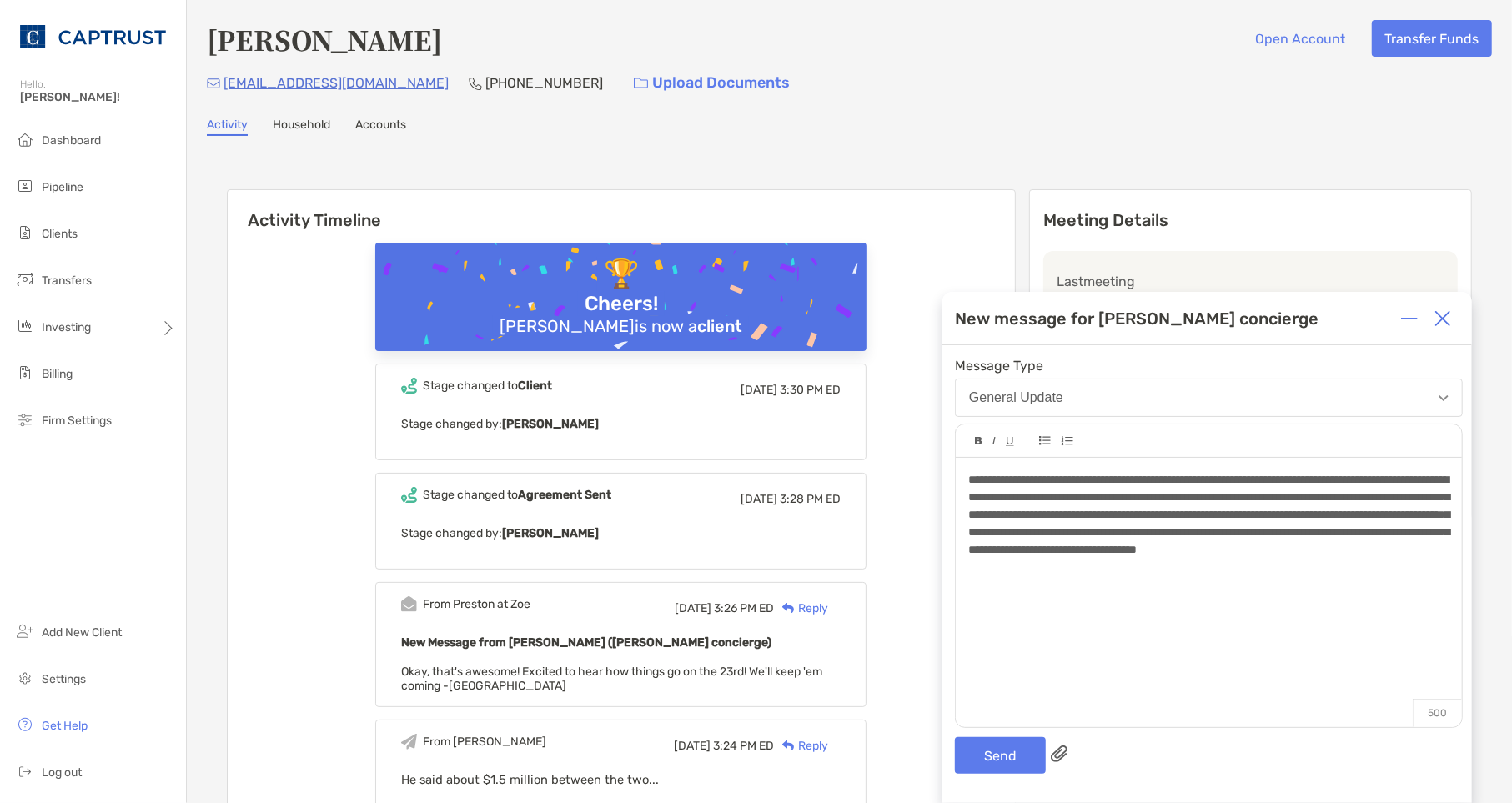
drag, startPoint x: 1320, startPoint y: 548, endPoint x: 1350, endPoint y: 573, distance: 39.1
click at [1321, 548] on span "**********" at bounding box center [1208, 514] width 481 height 82
click at [1133, 549] on span "**********" at bounding box center [1208, 514] width 481 height 82
click at [1016, 756] on button "Send" at bounding box center [1000, 755] width 91 height 37
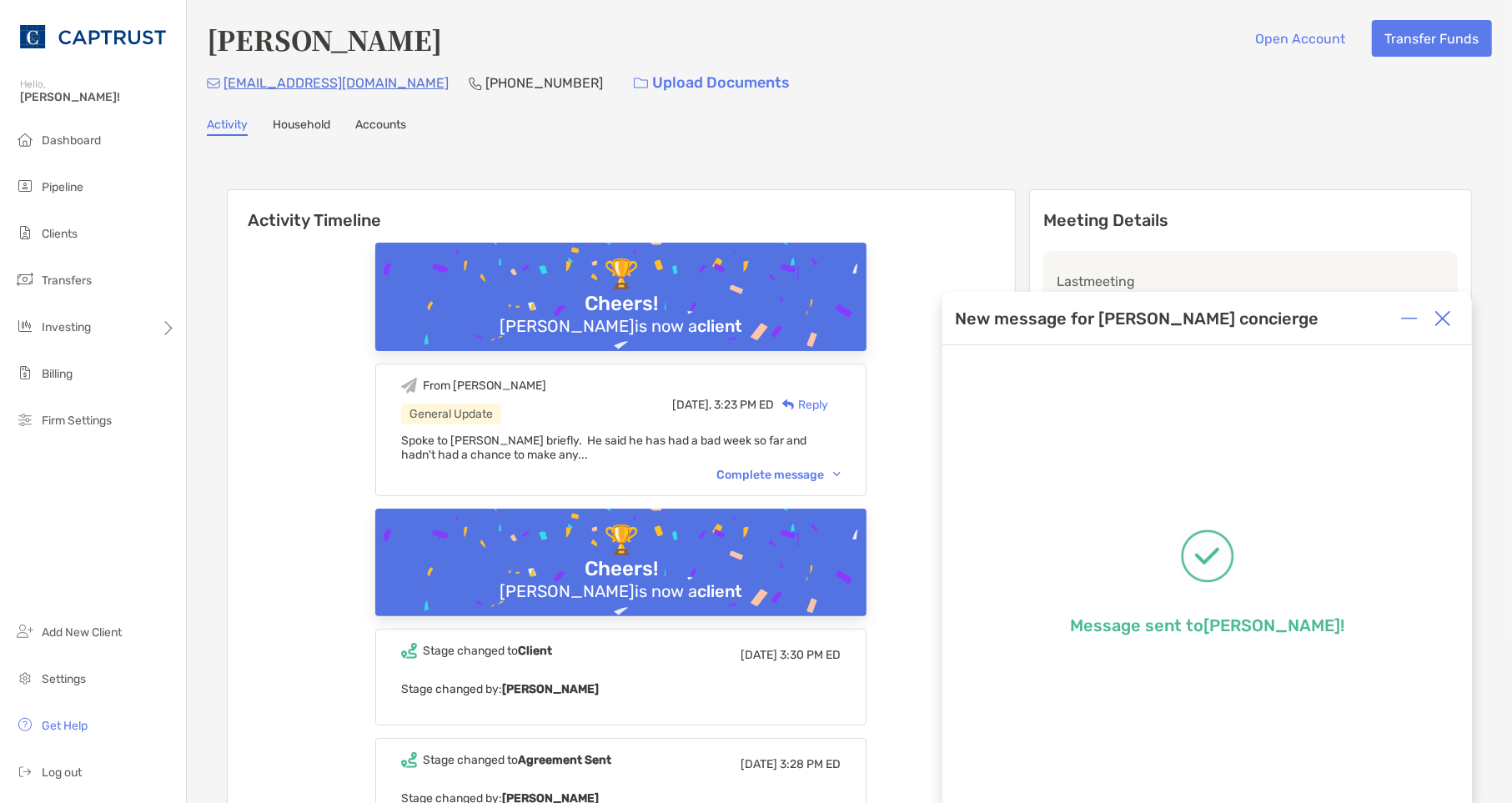
click at [768, 469] on div "Complete message" at bounding box center [778, 474] width 125 height 14
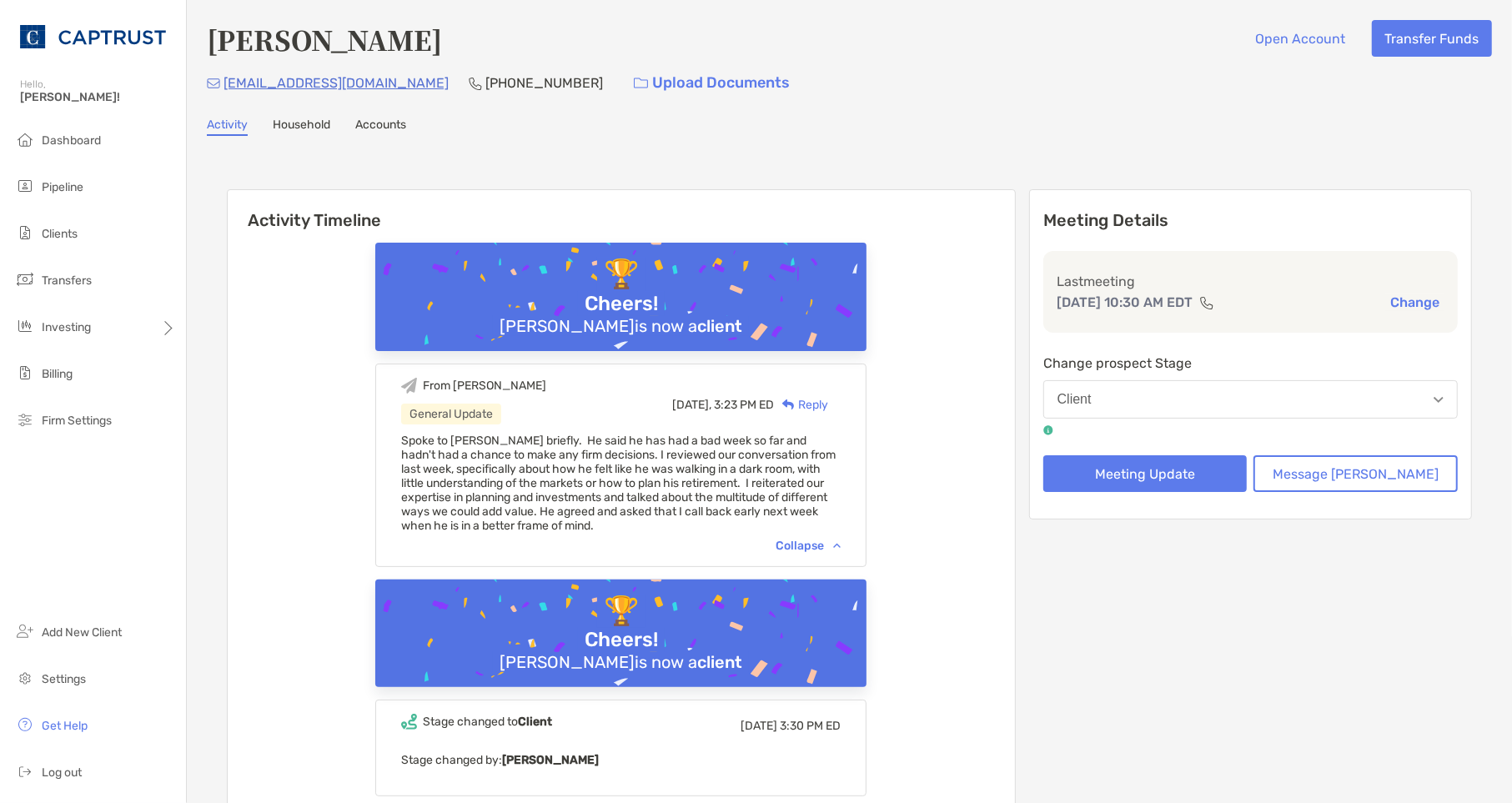
click at [61, 131] on li "Dashboard" at bounding box center [93, 141] width 186 height 33
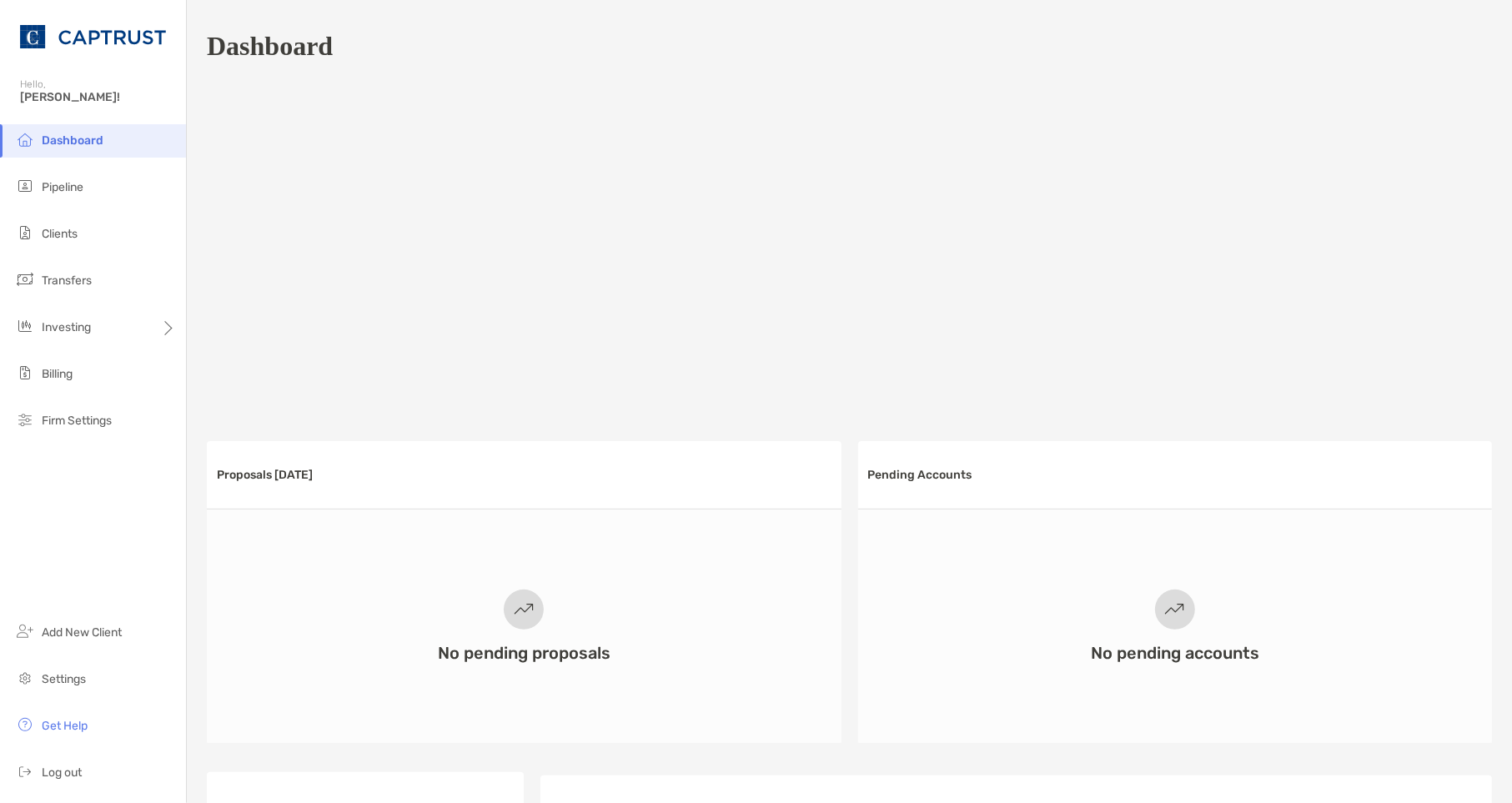
drag, startPoint x: 373, startPoint y: 778, endPoint x: 379, endPoint y: 768, distance: 11.7
click at [373, 777] on div "Transfers in Progress Last 2 Months" at bounding box center [318, 809] width 223 height 74
click at [75, 238] on span "Clients" at bounding box center [59, 233] width 36 height 14
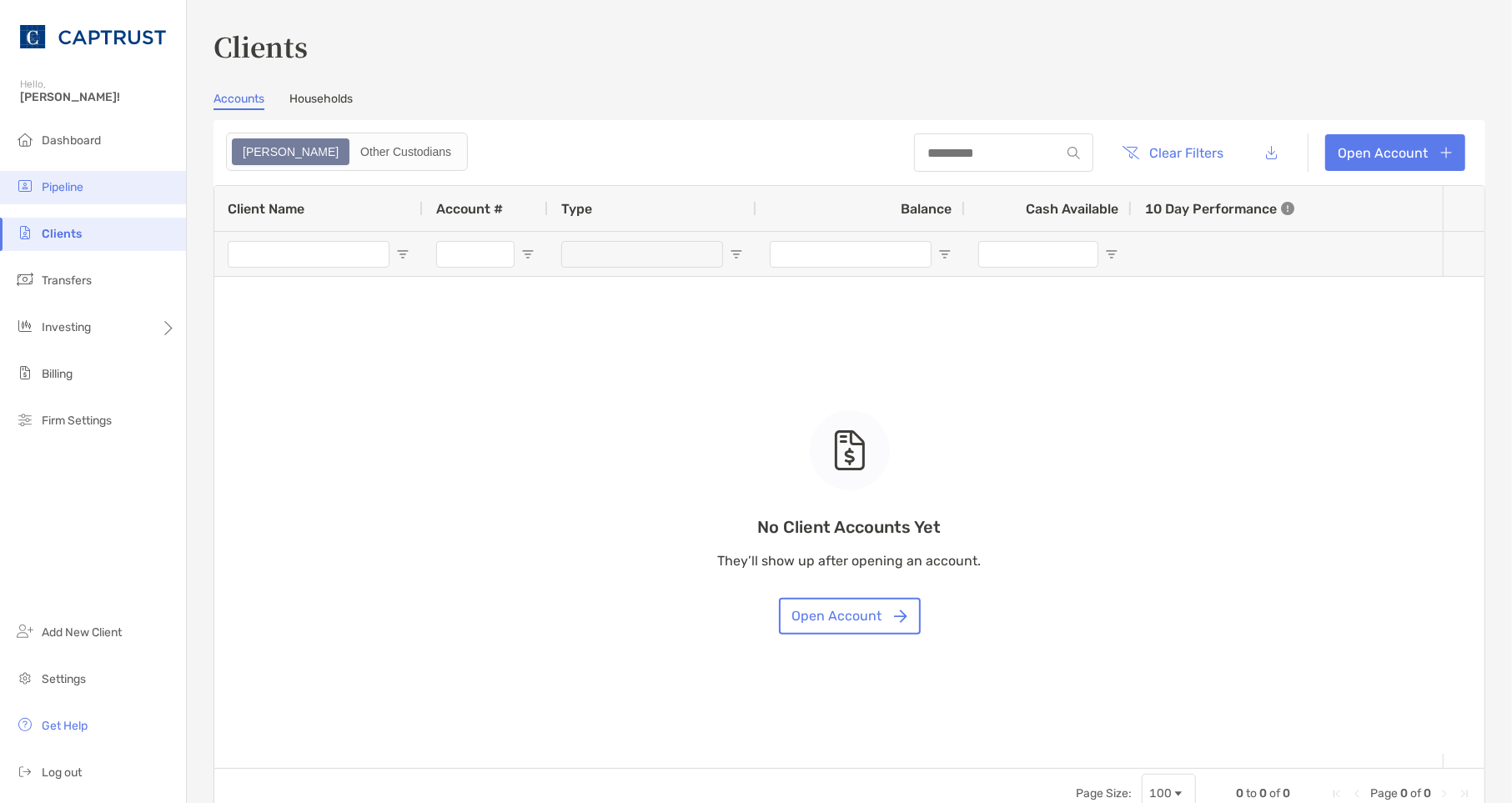
click at [105, 193] on li "Pipeline" at bounding box center [93, 187] width 186 height 33
